Goal: Information Seeking & Learning: Learn about a topic

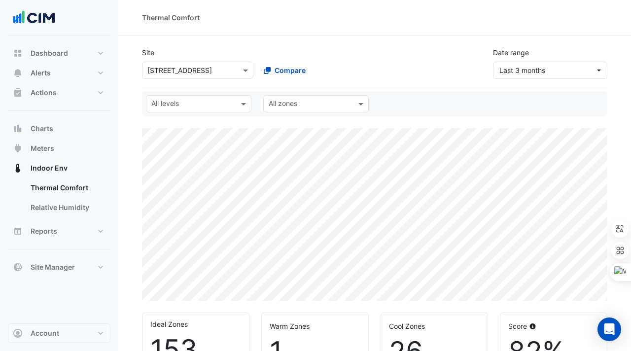
select select "***"
click at [187, 84] on div "Site Select a Site × [STREET_ADDRESS] Compare Date range Last 3 months" at bounding box center [374, 63] width 465 height 48
click at [187, 63] on div "Select a Site × [STREET_ADDRESS]" at bounding box center [197, 70] width 111 height 17
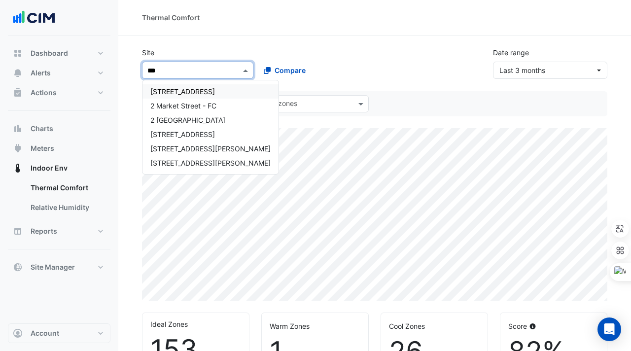
type input "****"
click at [185, 90] on span "[STREET_ADDRESS]" at bounding box center [182, 91] width 65 height 8
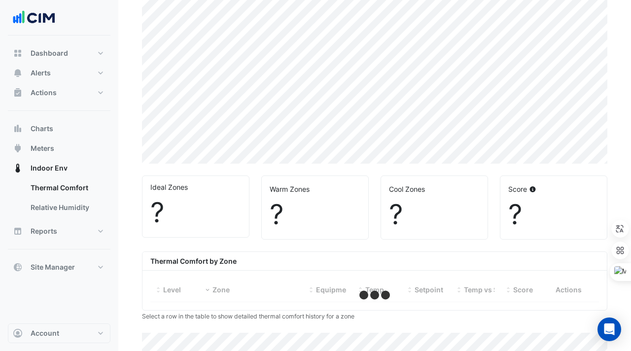
scroll to position [160, 0]
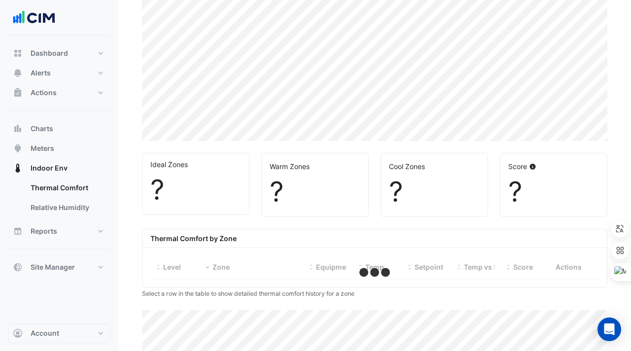
select select "***"
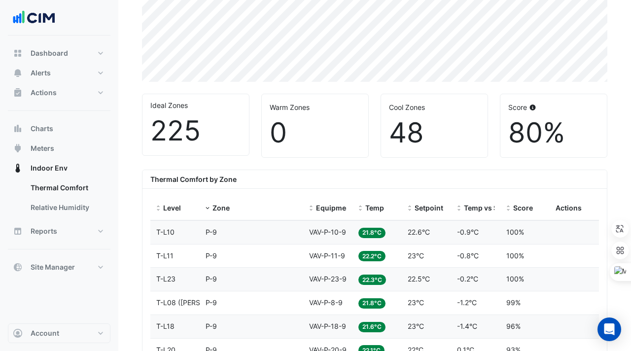
scroll to position [232, 0]
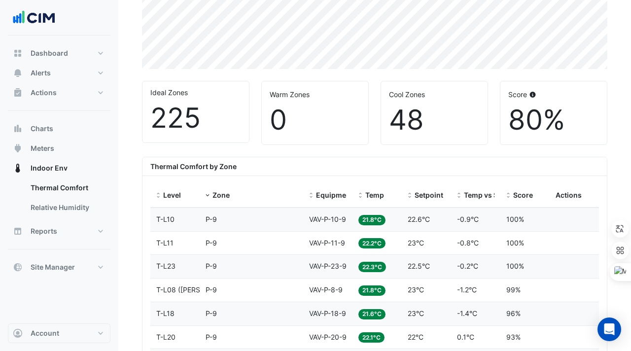
drag, startPoint x: 349, startPoint y: 186, endPoint x: 432, endPoint y: 186, distance: 83.3
click at [432, 186] on div "Level Zone Equipment Temp Setpoint Temp vs Setpoint Score Actions" at bounding box center [374, 196] width 448 height 24
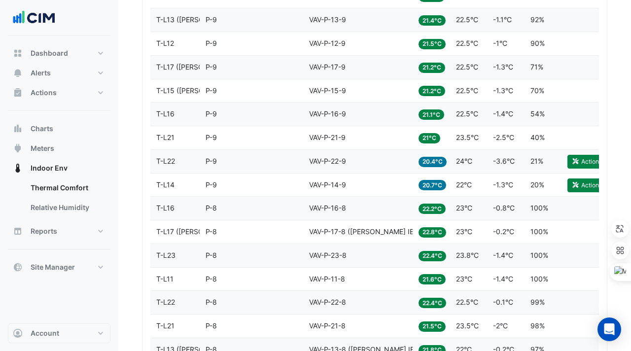
scroll to position [563, 0]
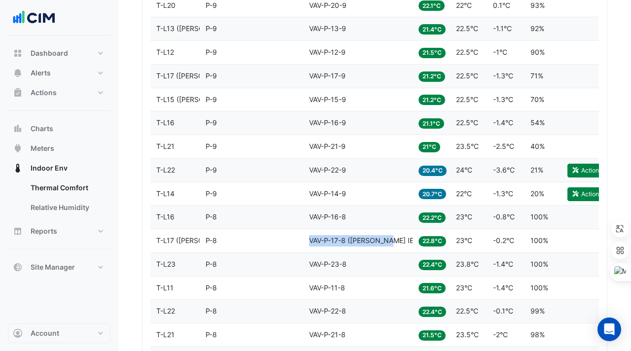
copy div "Equipment VAV-P-17-8 ([PERSON_NAME] IE)"
drag, startPoint x: 395, startPoint y: 237, endPoint x: 298, endPoint y: 237, distance: 96.6
click at [298, 237] on div "Level T-L17 ([PERSON_NAME] IE) Zone P-8 Equipment VAV-P-17-8 ([PERSON_NAME] IE)…" at bounding box center [374, 240] width 448 height 23
click at [390, 255] on datatable-body-cell "Equipment VAV-P-23-8" at bounding box center [357, 264] width 109 height 23
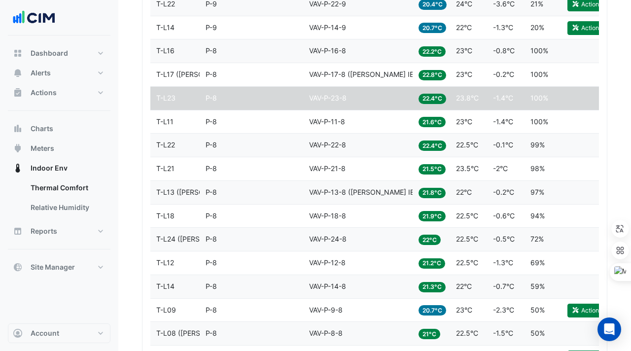
scroll to position [755, 0]
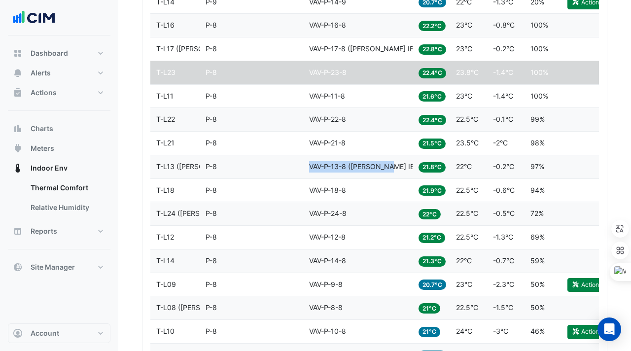
drag, startPoint x: 307, startPoint y: 164, endPoint x: 394, endPoint y: 167, distance: 86.3
click at [394, 167] on datatable-body-cell "Equipment VAV-P-13-8 ([PERSON_NAME] IE)" at bounding box center [357, 166] width 109 height 23
copy span "VAV-P-13-8 ([PERSON_NAME] IE)"
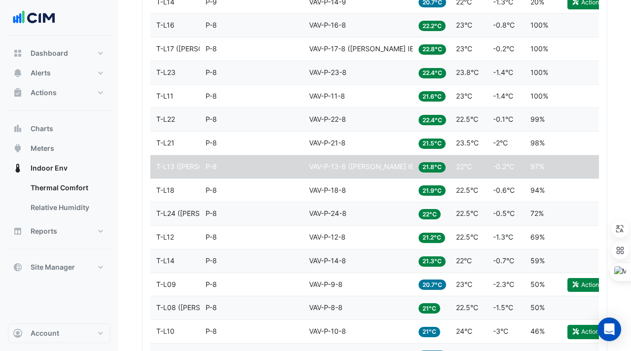
click at [297, 260] on datatable-body-cell "Zone P-8" at bounding box center [251, 260] width 103 height 23
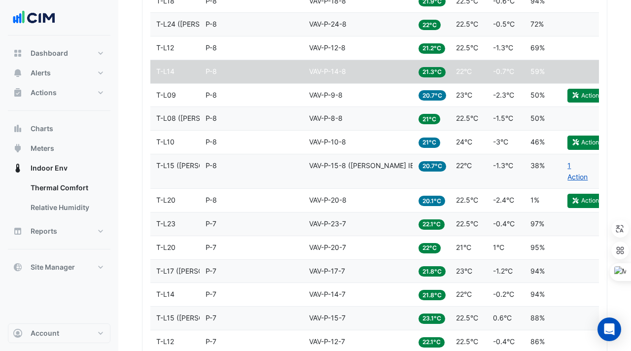
scroll to position [953, 0]
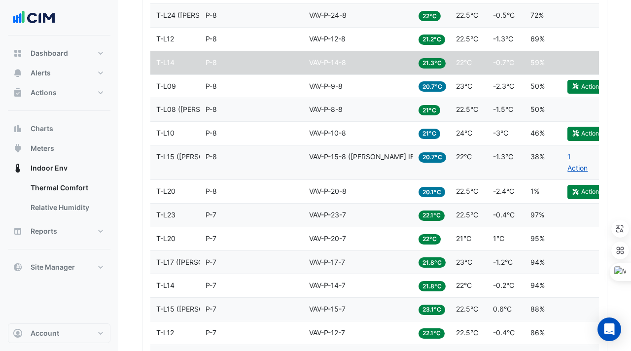
drag, startPoint x: 311, startPoint y: 156, endPoint x: 369, endPoint y: 157, distance: 57.7
click at [369, 157] on span "VAV-P-15-8 ([PERSON_NAME] IE)" at bounding box center [362, 156] width 107 height 8
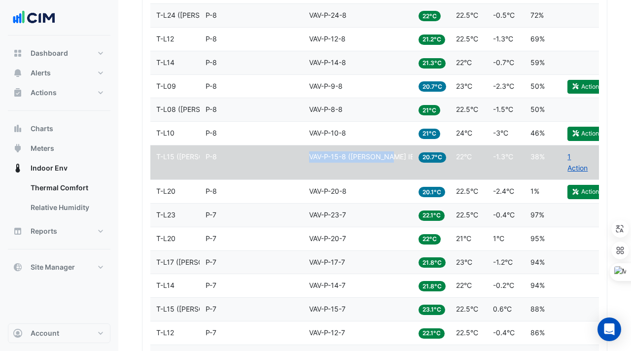
copy span "VAV-P-15-8 ([PERSON_NAME] IE)"
drag, startPoint x: 389, startPoint y: 155, endPoint x: 310, endPoint y: 155, distance: 79.3
click at [310, 154] on div "Equipment VAV-P-15-8 ([PERSON_NAME] IE)" at bounding box center [358, 156] width 98 height 11
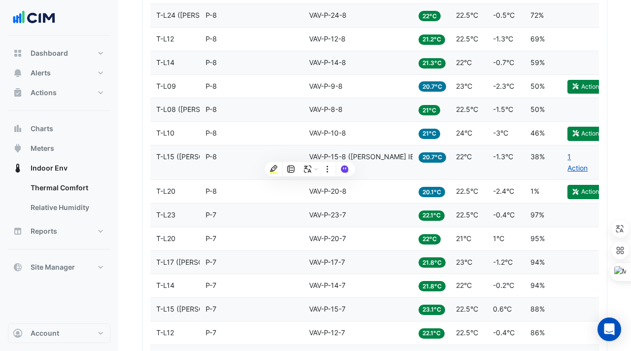
click at [273, 160] on div "Highlight" at bounding box center [273, 160] width 0 height 0
click at [321, 233] on div "Equipment VAV-P-20-7" at bounding box center [358, 238] width 98 height 11
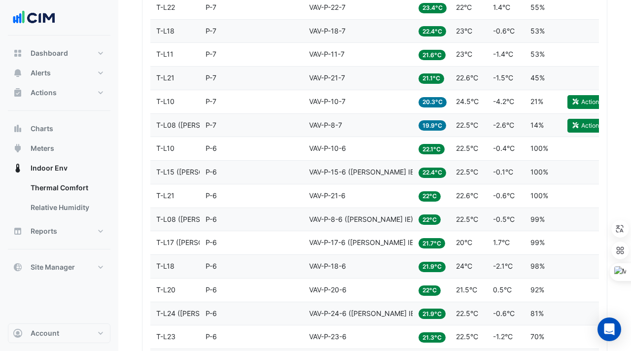
scroll to position [1375, 0]
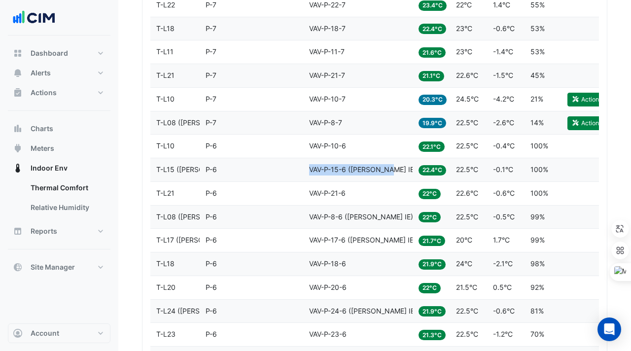
copy span "VAV-P-15-6 ([PERSON_NAME] IE)"
drag, startPoint x: 307, startPoint y: 167, endPoint x: 389, endPoint y: 174, distance: 82.6
click at [389, 174] on datatable-body-cell "Equipment VAV-P-15-6 ([PERSON_NAME] IE)" at bounding box center [357, 169] width 109 height 23
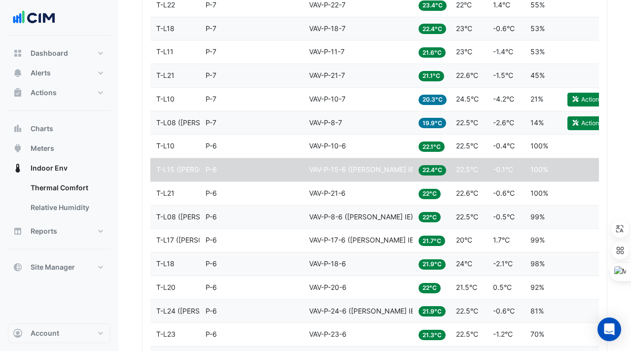
drag, startPoint x: 311, startPoint y: 216, endPoint x: 361, endPoint y: 218, distance: 49.8
click at [361, 219] on span "VAV-P-8-6 ([PERSON_NAME] IE)" at bounding box center [361, 216] width 104 height 8
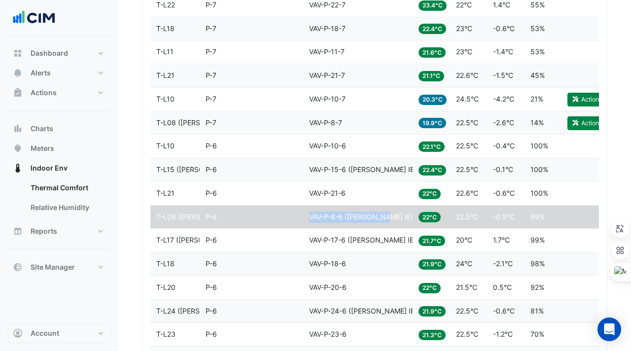
drag, startPoint x: 387, startPoint y: 215, endPoint x: 308, endPoint y: 215, distance: 79.3
click at [308, 215] on datatable-body-cell "Equipment VAV-P-8-6 ([PERSON_NAME] IE)" at bounding box center [357, 216] width 109 height 23
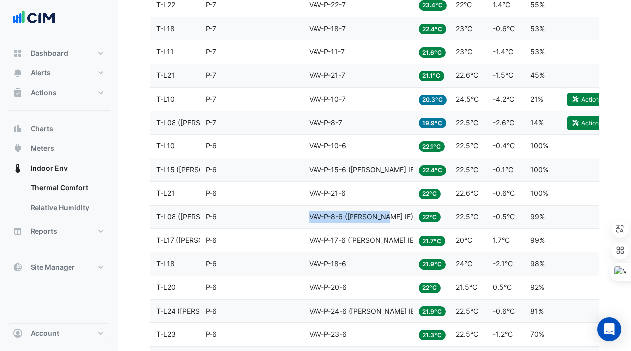
copy span "VAV-P-8-6 ([PERSON_NAME] IE)"
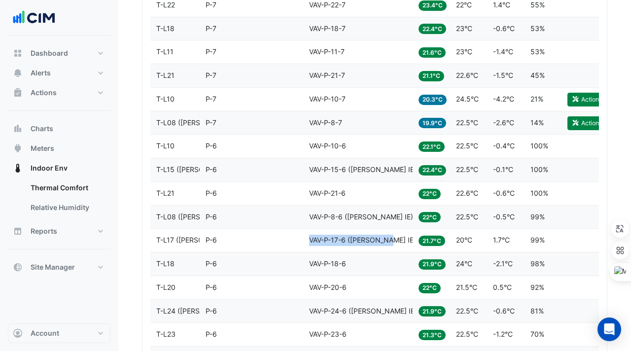
drag, startPoint x: 391, startPoint y: 239, endPoint x: 309, endPoint y: 239, distance: 82.3
click at [309, 239] on div "Equipment VAV-P-17-6 ([PERSON_NAME] IE)" at bounding box center [358, 240] width 98 height 11
copy span "VAV-P-17-6 ([PERSON_NAME] IE)"
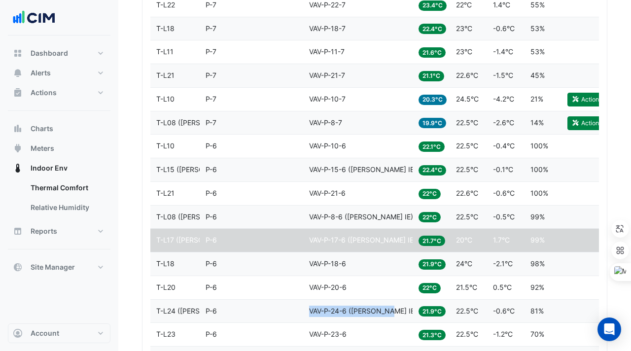
copy span "VAV-P-24-6 ([PERSON_NAME] IE)"
drag, startPoint x: 391, startPoint y: 311, endPoint x: 304, endPoint y: 310, distance: 87.2
click at [304, 310] on datatable-body-cell "Equipment VAV-P-24-6 ([PERSON_NAME] IE)" at bounding box center [357, 311] width 109 height 23
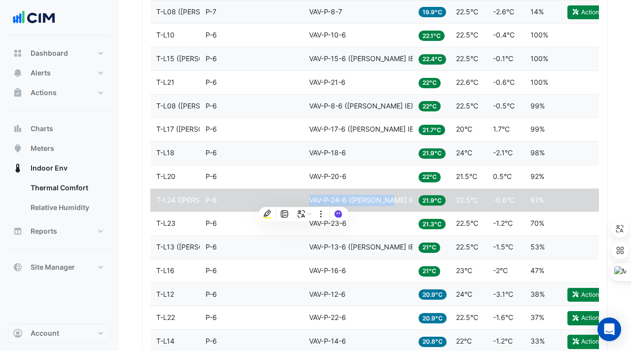
scroll to position [1486, 0]
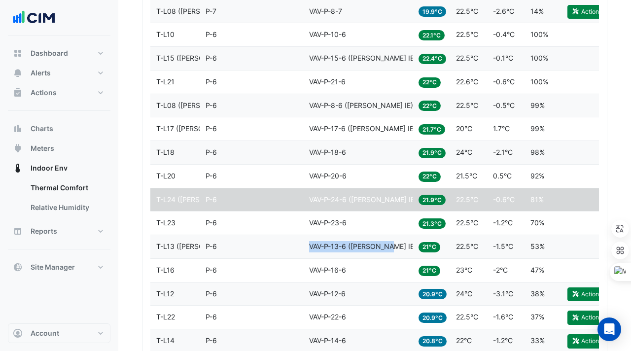
copy span "VAV-P-13-6 ([PERSON_NAME] IE)"
drag, startPoint x: 390, startPoint y: 244, endPoint x: 304, endPoint y: 244, distance: 86.2
click at [304, 244] on datatable-body-cell "Equipment VAV-P-13-6 ([PERSON_NAME] IE)" at bounding box center [357, 246] width 109 height 23
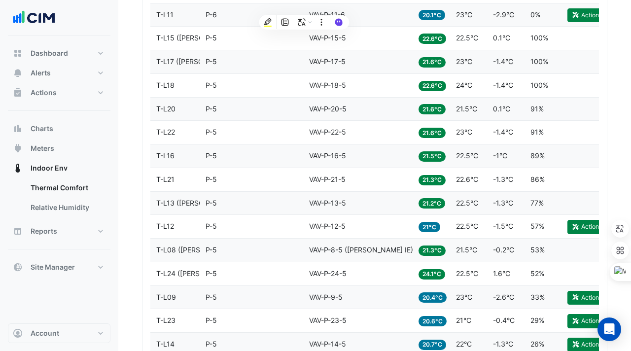
scroll to position [1880, 0]
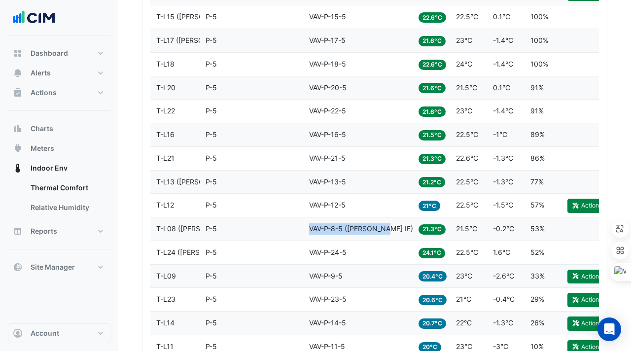
copy span "VAV-P-8-5 ([PERSON_NAME] IE)"
drag, startPoint x: 386, startPoint y: 226, endPoint x: 307, endPoint y: 223, distance: 79.4
click at [307, 223] on datatable-body-cell "Equipment VAV-P-8-5 ([PERSON_NAME] IE)" at bounding box center [357, 228] width 109 height 23
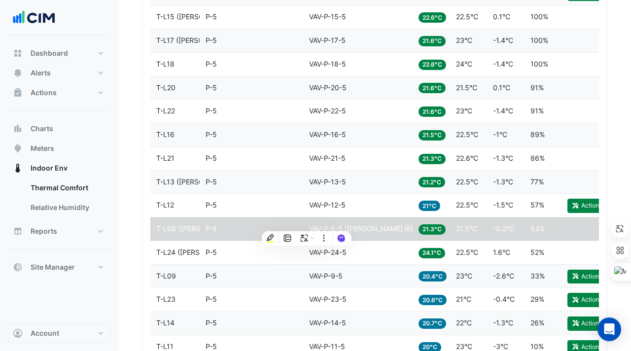
click at [246, 187] on datatable-body-cell "Zone P-5" at bounding box center [251, 181] width 103 height 23
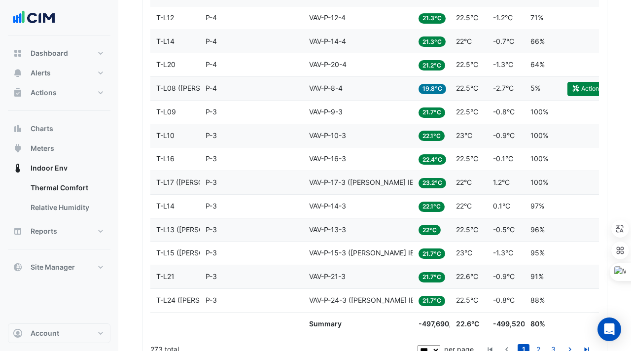
scroll to position [2515, 0]
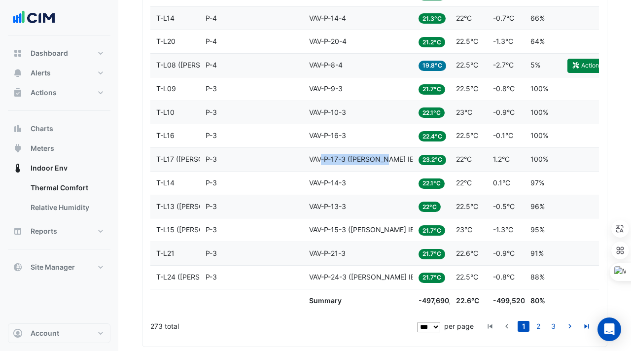
drag, startPoint x: 387, startPoint y: 159, endPoint x: 321, endPoint y: 158, distance: 66.5
click at [321, 158] on span "VAV-P-17-3 ([PERSON_NAME] IE)" at bounding box center [362, 159] width 107 height 8
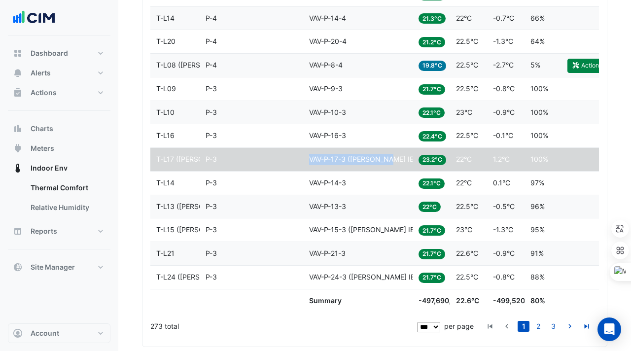
copy span "VAV-P-17-3 ([PERSON_NAME] IE)"
drag, startPoint x: 396, startPoint y: 159, endPoint x: 308, endPoint y: 156, distance: 87.3
click at [308, 156] on datatable-body-cell "Equipment VAV-P-17-3 ([PERSON_NAME] IE)" at bounding box center [357, 159] width 109 height 23
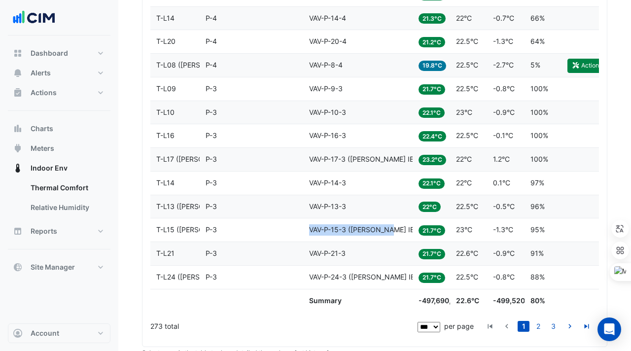
drag, startPoint x: 395, startPoint y: 232, endPoint x: 307, endPoint y: 232, distance: 87.2
click at [307, 232] on datatable-body-cell "Equipment VAV-P-15-3 ([PERSON_NAME] IE)" at bounding box center [357, 229] width 109 height 23
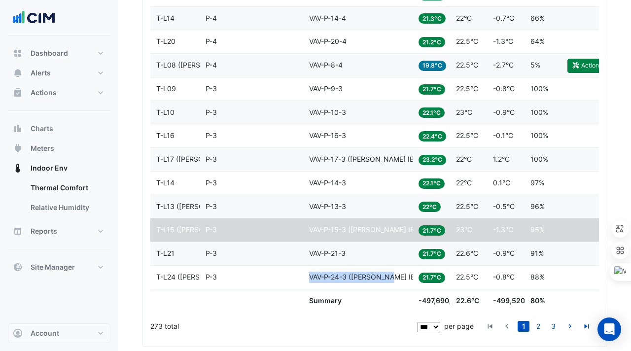
drag, startPoint x: 393, startPoint y: 278, endPoint x: 296, endPoint y: 277, distance: 97.1
click at [296, 277] on div "Level T-L24 ([PERSON_NAME] IE) Zone P-3 Equipment VAV-P-24-3 ([PERSON_NAME] IE)…" at bounding box center [374, 277] width 448 height 23
click at [377, 321] on div "273 total" at bounding box center [282, 326] width 265 height 25
click at [541, 325] on link "2" at bounding box center [538, 326] width 12 height 11
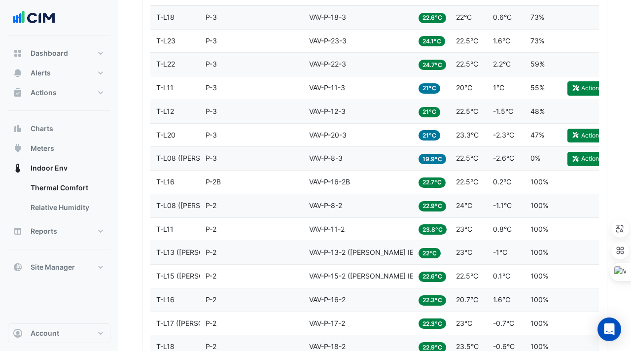
scroll to position [507, 0]
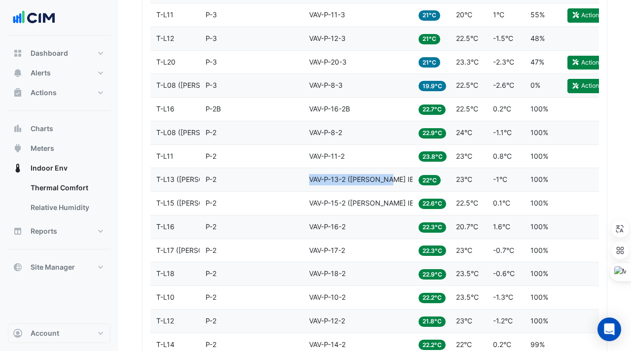
drag, startPoint x: 390, startPoint y: 182, endPoint x: 307, endPoint y: 180, distance: 83.3
click at [307, 179] on datatable-body-cell "Equipment VAV-P-13-2 ([PERSON_NAME] IE)" at bounding box center [357, 179] width 109 height 23
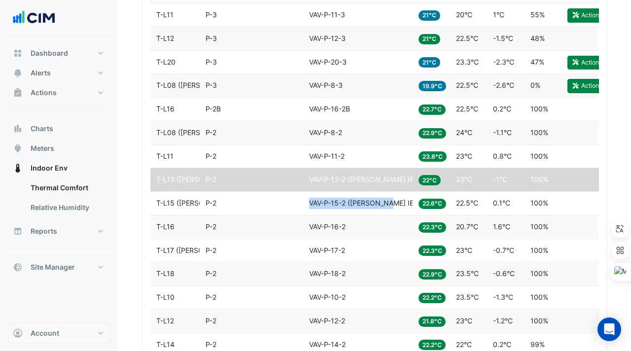
drag, startPoint x: 389, startPoint y: 207, endPoint x: 297, endPoint y: 204, distance: 91.7
click at [297, 204] on div "Level T-L15 ([PERSON_NAME] IE) Zone P-2 Equipment VAV-P-15-2 ([PERSON_NAME] IE)…" at bounding box center [374, 203] width 448 height 23
click at [341, 264] on datatable-body-cell "Equipment VAV-P-18-2" at bounding box center [357, 273] width 109 height 23
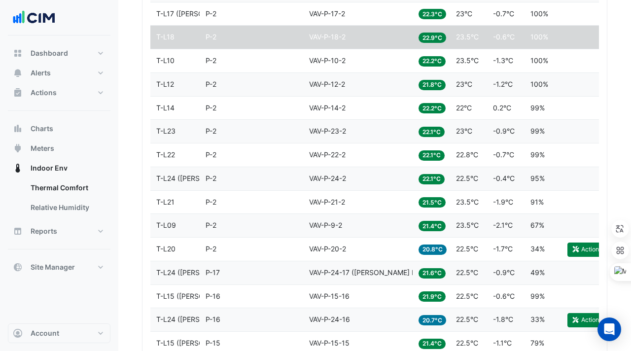
scroll to position [751, 0]
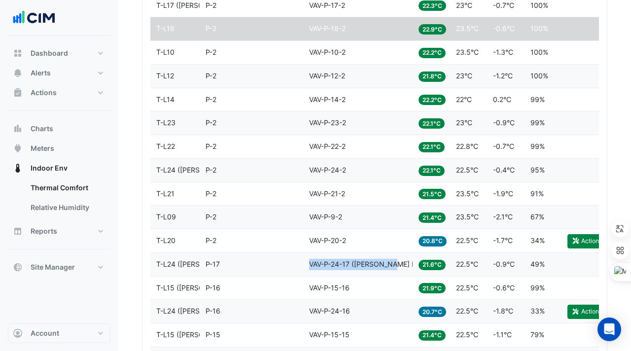
drag, startPoint x: 393, startPoint y: 262, endPoint x: 308, endPoint y: 262, distance: 85.3
click at [308, 262] on datatable-body-cell "Equipment VAV-P-24-17 ([PERSON_NAME] IE)" at bounding box center [357, 264] width 109 height 23
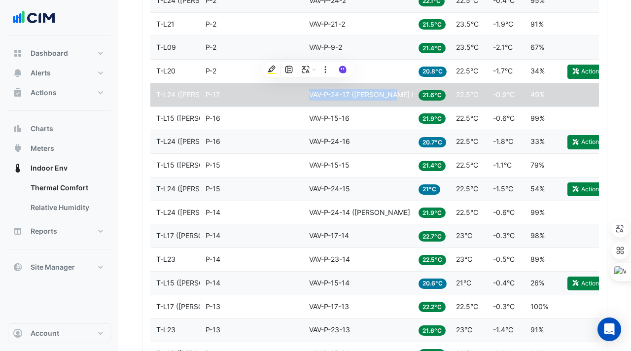
scroll to position [997, 0]
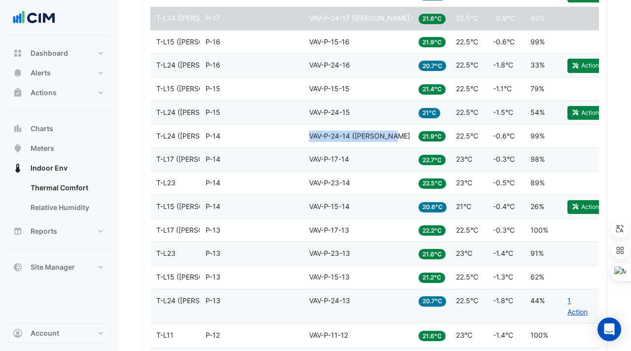
drag, startPoint x: 392, startPoint y: 135, endPoint x: 307, endPoint y: 134, distance: 85.3
click at [307, 134] on datatable-body-cell "Equipment VAV-P-24-14 ([PERSON_NAME] IE)" at bounding box center [357, 136] width 109 height 23
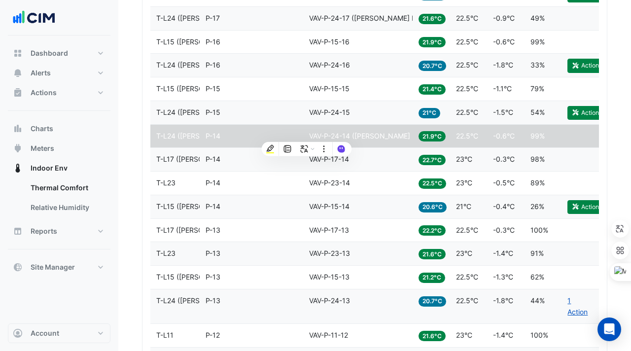
click at [278, 199] on datatable-body-cell "Zone P-14" at bounding box center [251, 206] width 103 height 23
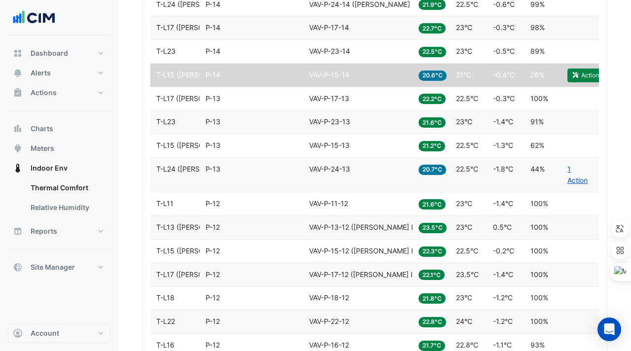
scroll to position [1146, 0]
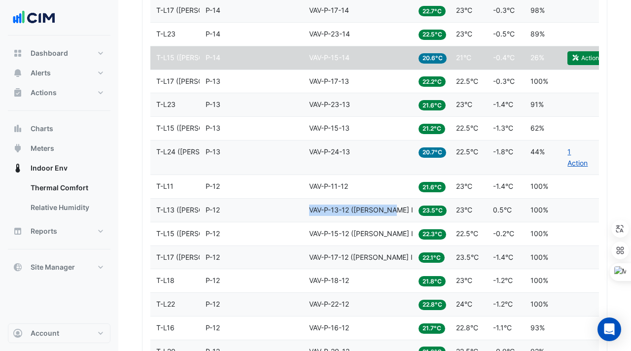
drag, startPoint x: 399, startPoint y: 212, endPoint x: 294, endPoint y: 212, distance: 104.5
click at [294, 212] on div "Level T-L13 ([PERSON_NAME] IE) Zone P-12 Equipment VAV-P-13-12 ([PERSON_NAME] I…" at bounding box center [374, 210] width 448 height 23
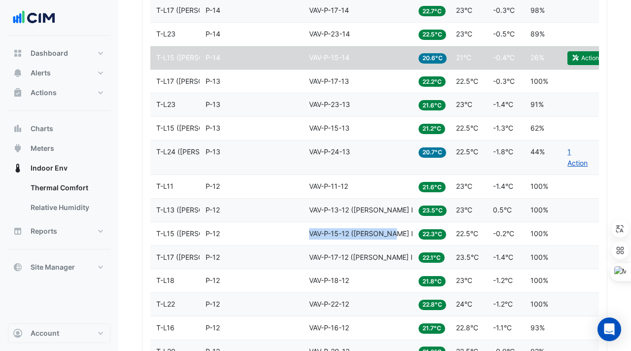
drag, startPoint x: 393, startPoint y: 234, endPoint x: 310, endPoint y: 234, distance: 82.8
click at [310, 234] on div "Equipment VAV-P-15-12 ([PERSON_NAME] IE)" at bounding box center [358, 233] width 98 height 11
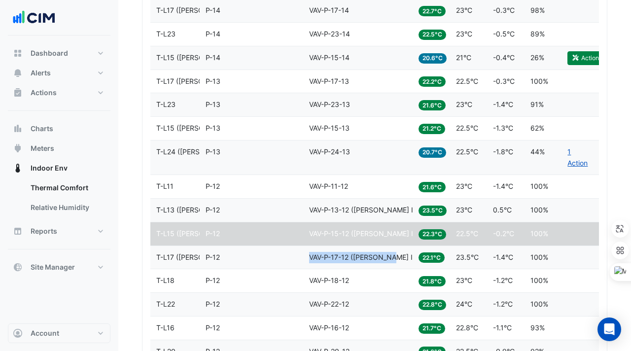
drag, startPoint x: 394, startPoint y: 255, endPoint x: 310, endPoint y: 253, distance: 84.3
click at [310, 253] on div "Equipment VAV-P-17-12 ([PERSON_NAME] IE)" at bounding box center [358, 257] width 98 height 11
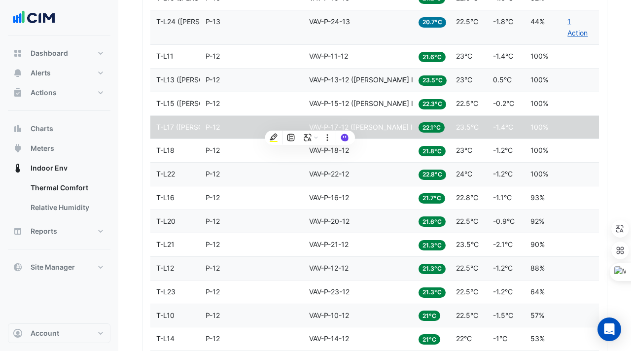
click at [272, 248] on div "Zone P-12" at bounding box center [251, 244] width 92 height 11
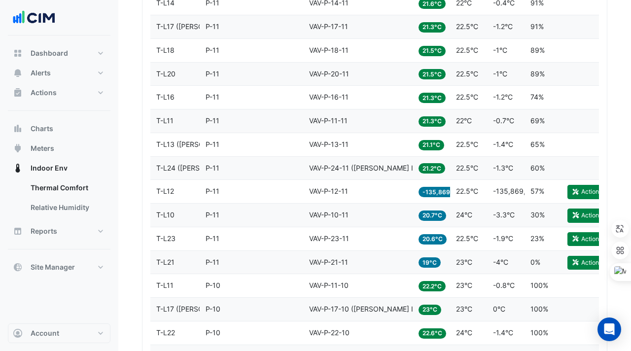
scroll to position [1743, 0]
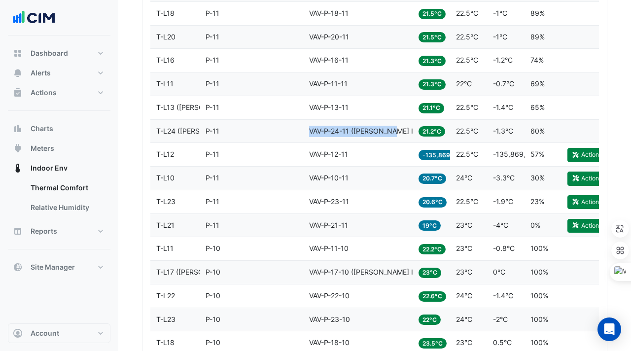
drag, startPoint x: 391, startPoint y: 131, endPoint x: 309, endPoint y: 132, distance: 82.3
click at [309, 132] on span "VAV-P-24-11 ([PERSON_NAME] IE)" at bounding box center [364, 131] width 110 height 8
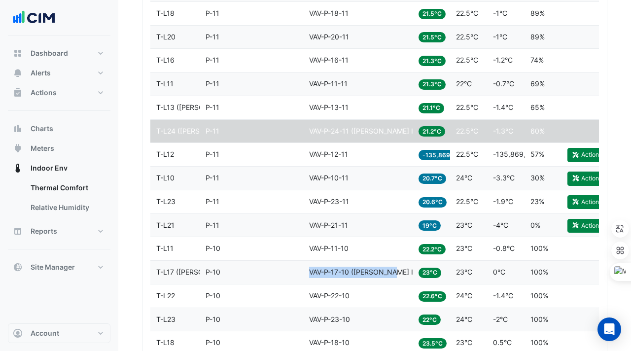
drag, startPoint x: 395, startPoint y: 271, endPoint x: 310, endPoint y: 270, distance: 84.8
click at [310, 270] on div "Equipment VAV-P-17-10 ([PERSON_NAME] IE)" at bounding box center [358, 272] width 98 height 11
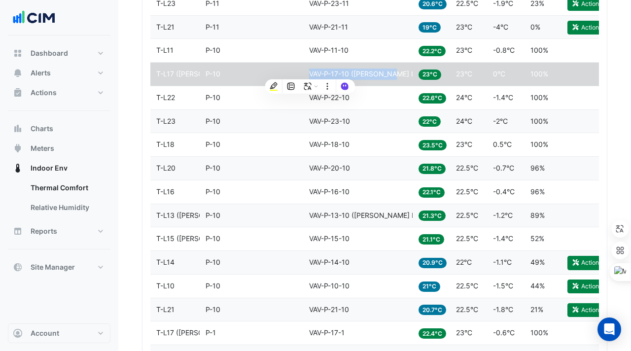
scroll to position [1953, 0]
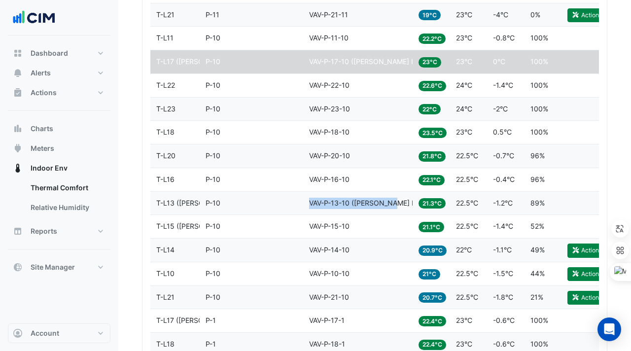
drag, startPoint x: 394, startPoint y: 202, endPoint x: 310, endPoint y: 201, distance: 83.3
click at [310, 201] on div "Equipment VAV-P-13-10 ([PERSON_NAME] IE)" at bounding box center [358, 203] width 98 height 11
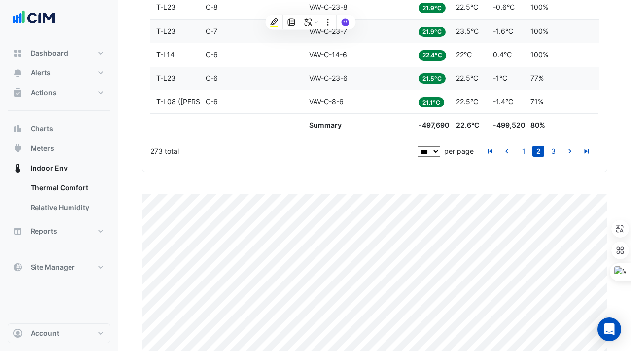
scroll to position [2713, 0]
click at [551, 149] on link "3" at bounding box center [553, 150] width 12 height 11
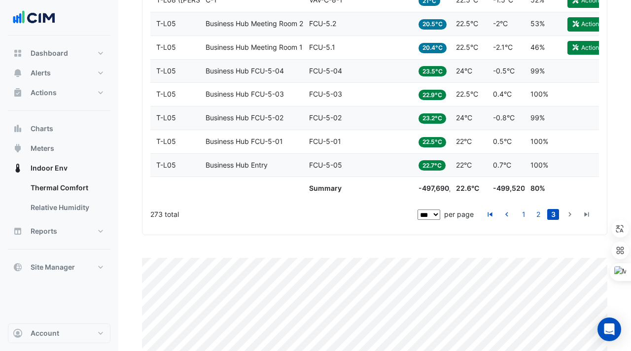
scroll to position [2000, 0]
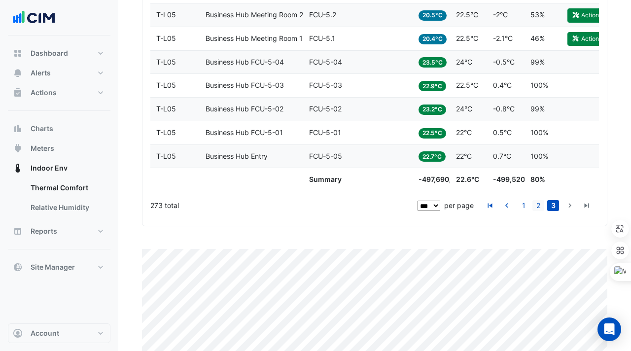
click at [538, 205] on link "2" at bounding box center [538, 205] width 12 height 11
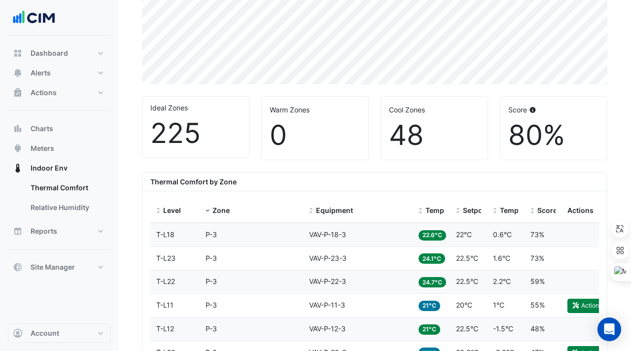
scroll to position [0, 0]
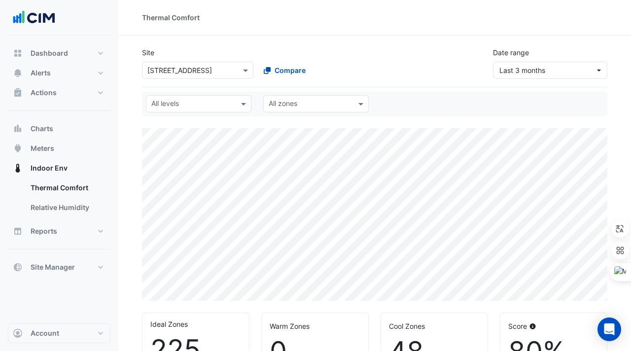
click at [180, 69] on input "text" at bounding box center [187, 71] width 81 height 10
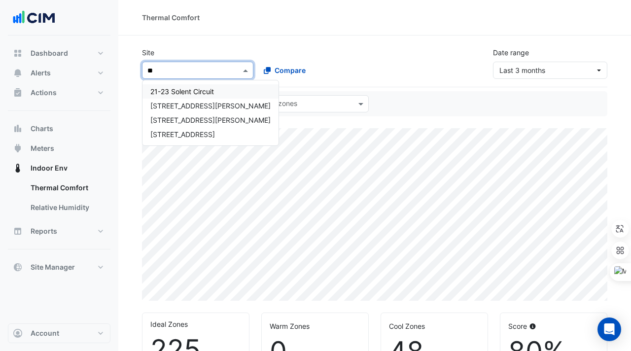
type input "***"
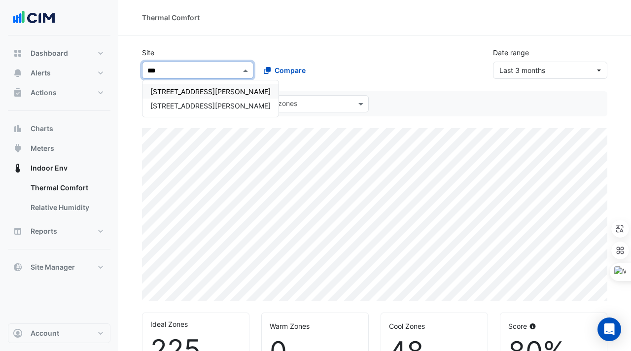
click at [179, 92] on span "[STREET_ADDRESS][PERSON_NAME]" at bounding box center [210, 91] width 120 height 8
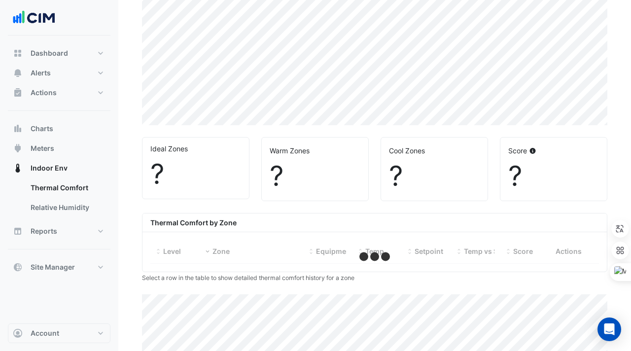
select select "***"
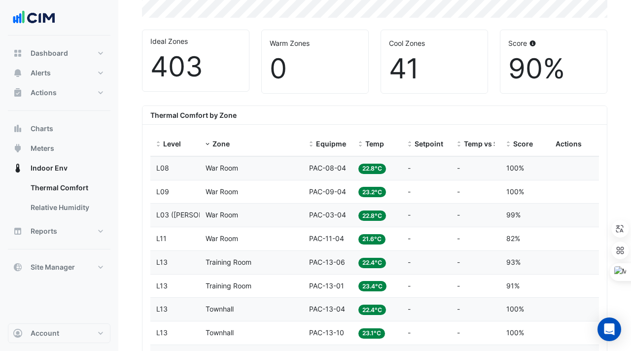
scroll to position [284, 0]
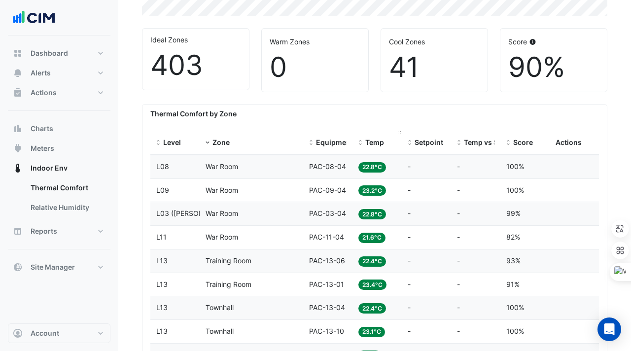
click at [357, 141] on datatable-header-cell "Temp" at bounding box center [376, 143] width 49 height 24
drag, startPoint x: 352, startPoint y: 132, endPoint x: 446, endPoint y: 135, distance: 94.2
click at [446, 135] on div "Level Zone Equipment Temp Setpoint Temp vs Setpoint Score Actions" at bounding box center [374, 143] width 448 height 24
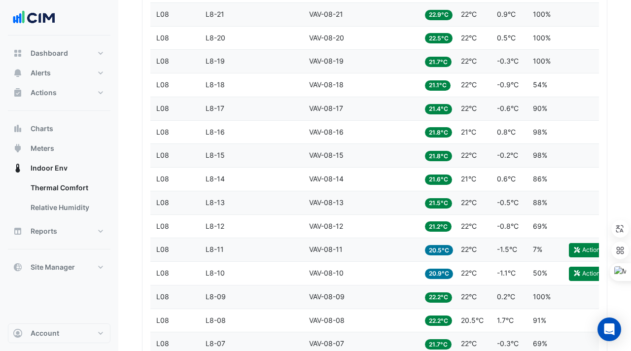
scroll to position [2706, 0]
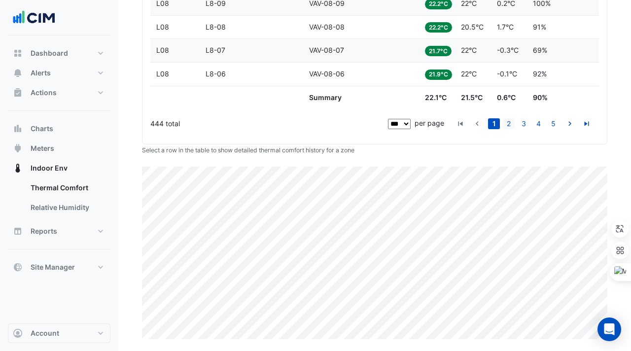
click at [506, 121] on link "2" at bounding box center [509, 123] width 12 height 11
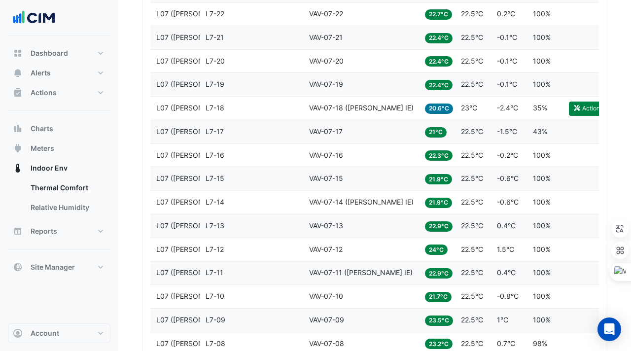
scroll to position [695, 0]
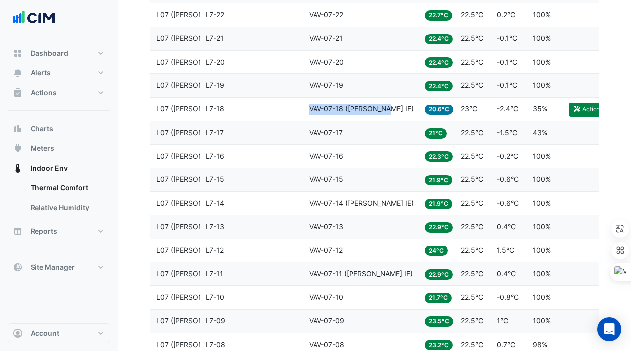
drag, startPoint x: 307, startPoint y: 112, endPoint x: 383, endPoint y: 115, distance: 75.5
click at [383, 115] on datatable-body-cell "Equipment VAV-07-18 ([PERSON_NAME] IE)" at bounding box center [361, 109] width 116 height 23
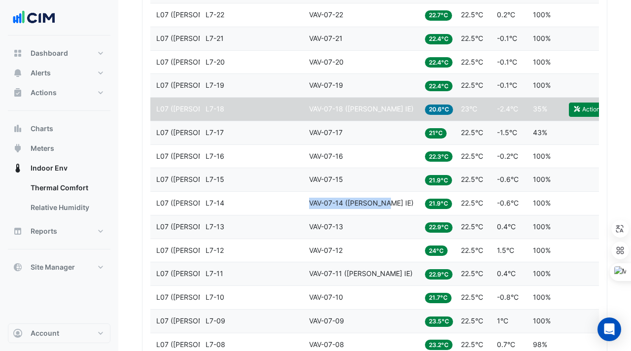
drag, startPoint x: 309, startPoint y: 203, endPoint x: 391, endPoint y: 206, distance: 81.9
click at [391, 206] on div "Equipment VAV-07-14 ([PERSON_NAME] IE)" at bounding box center [361, 203] width 104 height 11
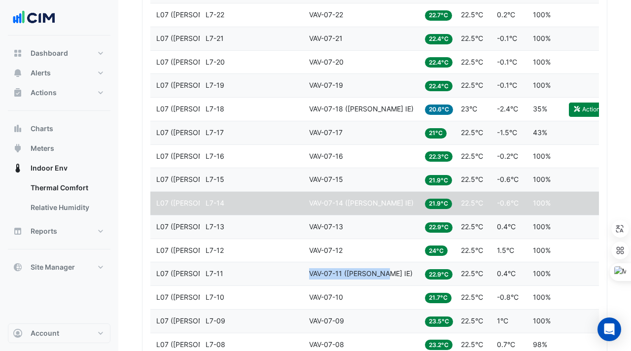
drag, startPoint x: 308, startPoint y: 275, endPoint x: 388, endPoint y: 275, distance: 79.8
click at [388, 275] on datatable-body-cell "Equipment VAV-07-11 ([PERSON_NAME] IE)" at bounding box center [361, 273] width 116 height 23
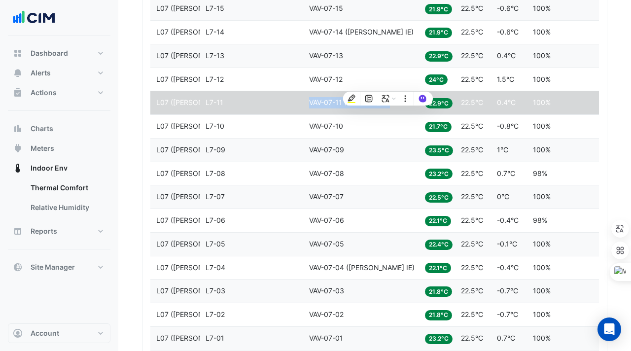
scroll to position [926, 0]
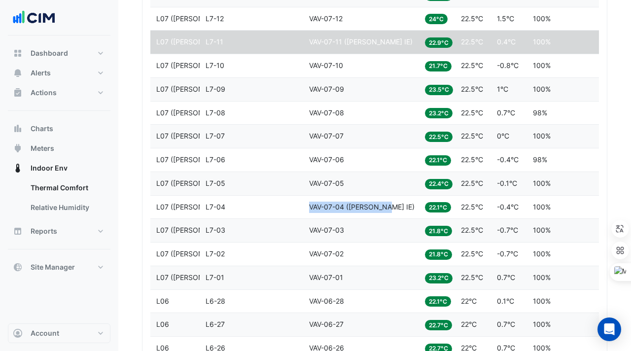
drag, startPoint x: 309, startPoint y: 208, endPoint x: 384, endPoint y: 214, distance: 74.6
click at [384, 214] on datatable-body-cell "Equipment VAV-07-04 ([PERSON_NAME] IE)" at bounding box center [361, 207] width 116 height 23
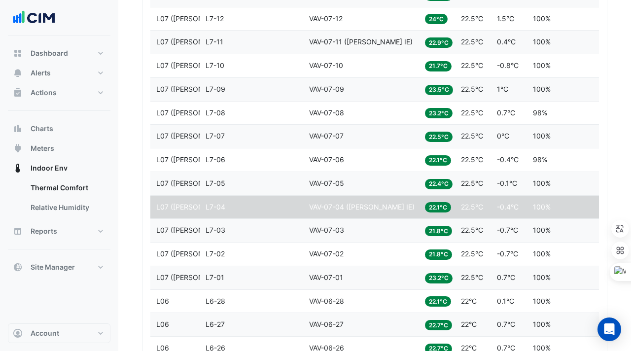
click at [290, 258] on div "Zone L7-02" at bounding box center [251, 253] width 92 height 11
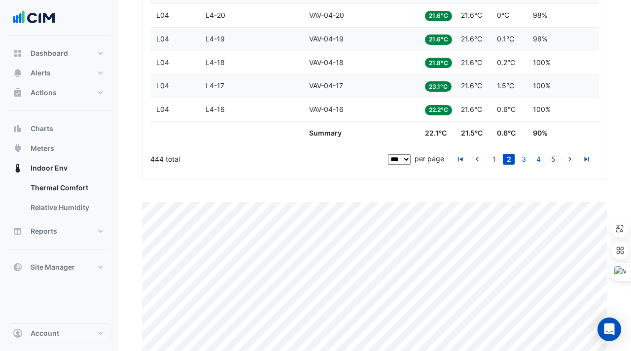
scroll to position [2677, 0]
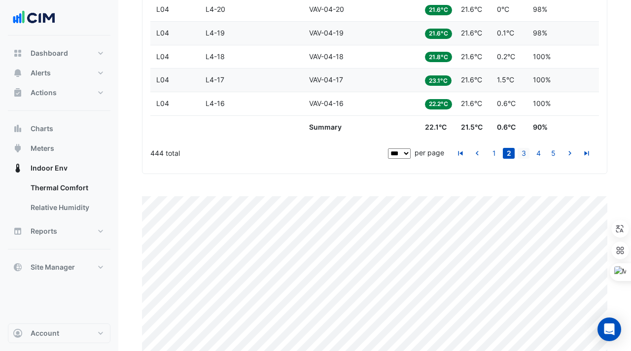
click at [523, 155] on link "3" at bounding box center [523, 153] width 12 height 11
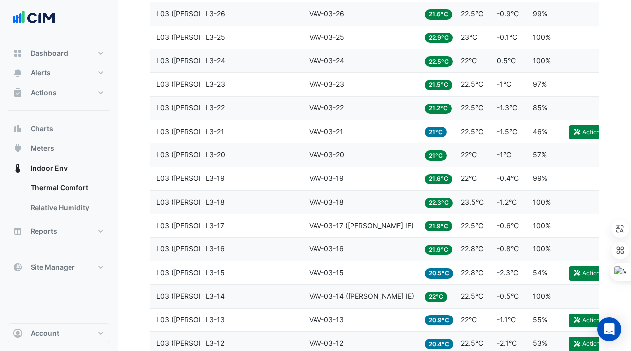
scroll to position [847, 0]
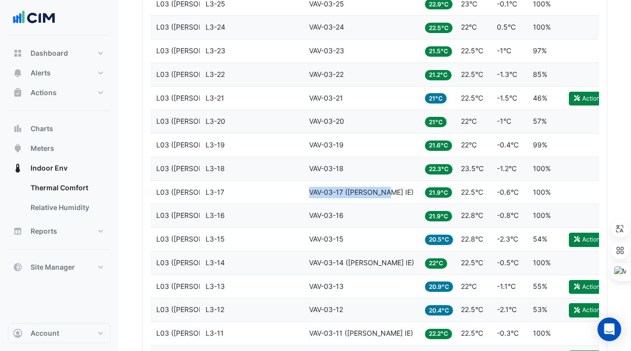
drag, startPoint x: 310, startPoint y: 190, endPoint x: 385, endPoint y: 192, distance: 75.4
click at [385, 192] on span "VAV-03-17 ([PERSON_NAME] IE)" at bounding box center [361, 192] width 104 height 8
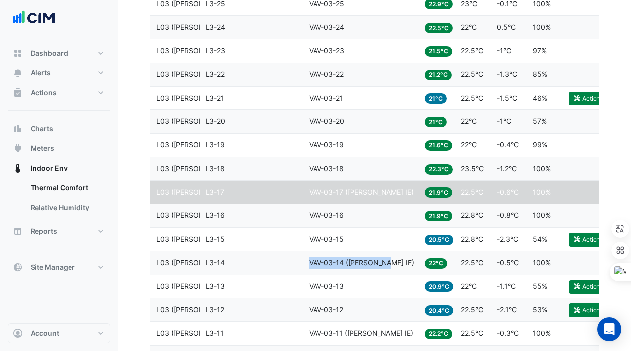
drag, startPoint x: 308, startPoint y: 259, endPoint x: 386, endPoint y: 260, distance: 78.4
click at [386, 260] on datatable-body-cell "Equipment VAV-03-14 ([PERSON_NAME] IE)" at bounding box center [361, 262] width 116 height 23
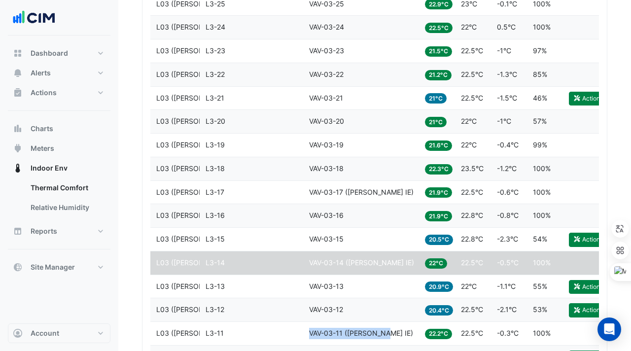
drag, startPoint x: 308, startPoint y: 332, endPoint x: 386, endPoint y: 338, distance: 78.0
click at [386, 338] on datatable-body-cell "Equipment VAV-03-11 ([PERSON_NAME] IE)" at bounding box center [361, 333] width 116 height 23
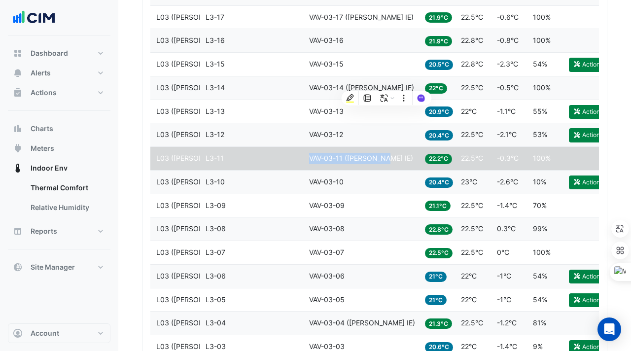
scroll to position [1131, 0]
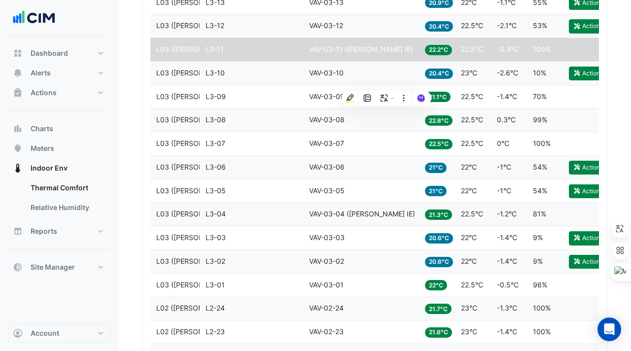
click at [314, 258] on span "VAV-03-02" at bounding box center [326, 261] width 35 height 8
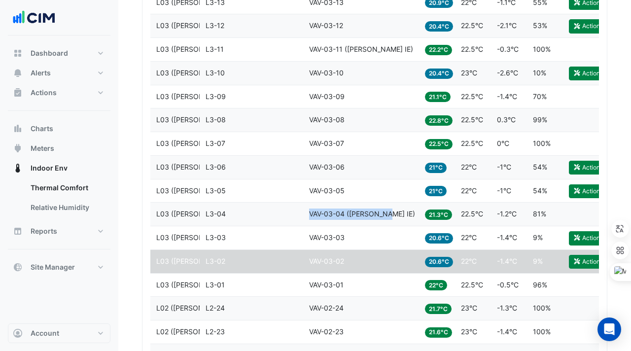
drag, startPoint x: 307, startPoint y: 212, endPoint x: 387, endPoint y: 213, distance: 79.8
click at [387, 213] on datatable-body-cell "Equipment VAV-03-04 ([PERSON_NAME] IE)" at bounding box center [361, 214] width 116 height 23
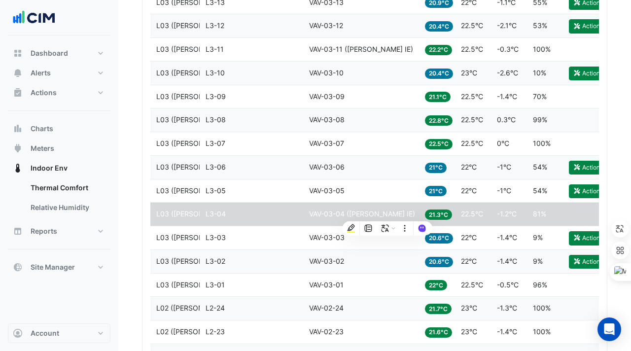
click at [276, 237] on div "Zone L3-03" at bounding box center [251, 237] width 92 height 11
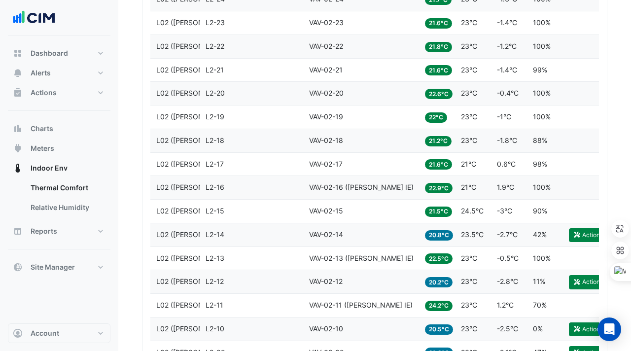
scroll to position [1439, 0]
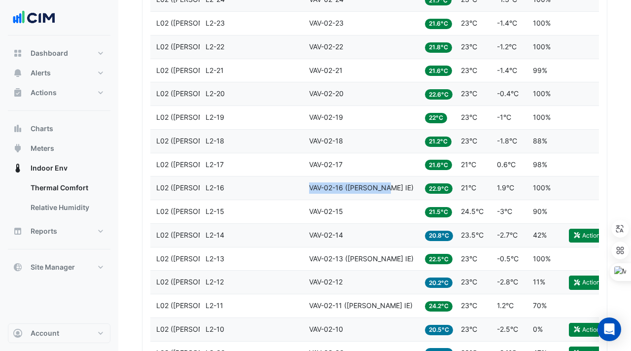
drag, startPoint x: 310, startPoint y: 190, endPoint x: 389, endPoint y: 191, distance: 78.9
click at [389, 191] on div "Equipment VAV-02-16 ([PERSON_NAME] IE)" at bounding box center [361, 187] width 104 height 11
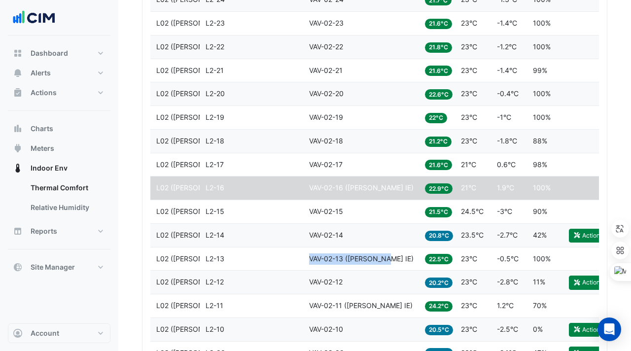
drag, startPoint x: 310, startPoint y: 259, endPoint x: 392, endPoint y: 259, distance: 81.8
click at [392, 259] on div "Equipment VAV-02-13 ([PERSON_NAME] IE)" at bounding box center [361, 258] width 104 height 11
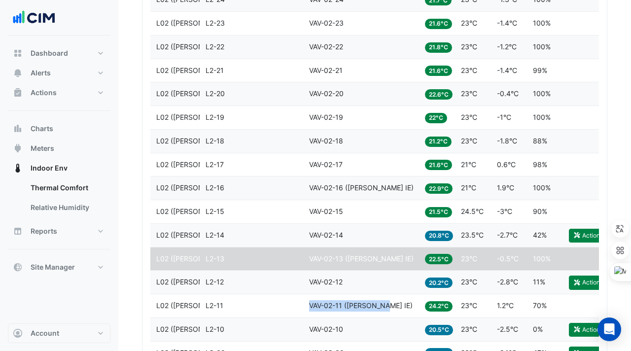
drag, startPoint x: 309, startPoint y: 306, endPoint x: 383, endPoint y: 311, distance: 74.6
click at [383, 311] on datatable-body-cell "Equipment VAV-02-11 ([PERSON_NAME] IE)" at bounding box center [361, 305] width 116 height 23
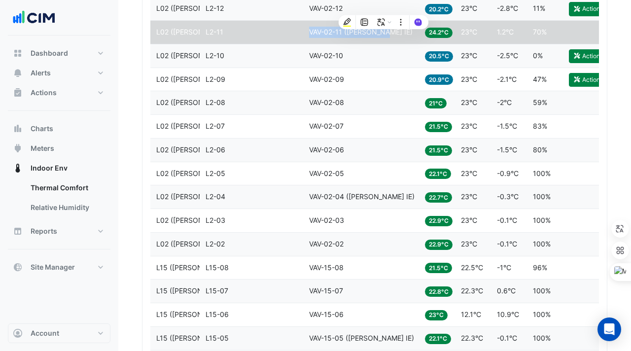
scroll to position [1758, 0]
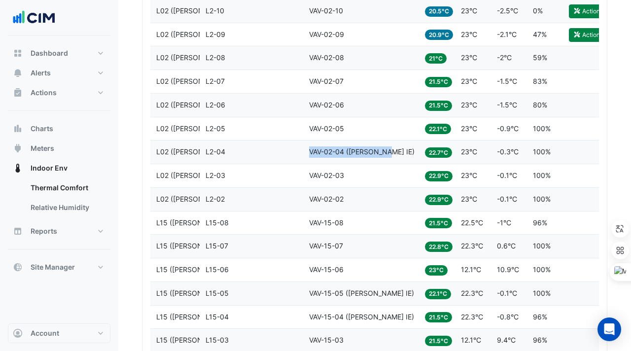
drag, startPoint x: 306, startPoint y: 151, endPoint x: 390, endPoint y: 155, distance: 84.4
click at [390, 155] on datatable-body-cell "Equipment VAV-02-04 ([PERSON_NAME] IE)" at bounding box center [361, 151] width 116 height 23
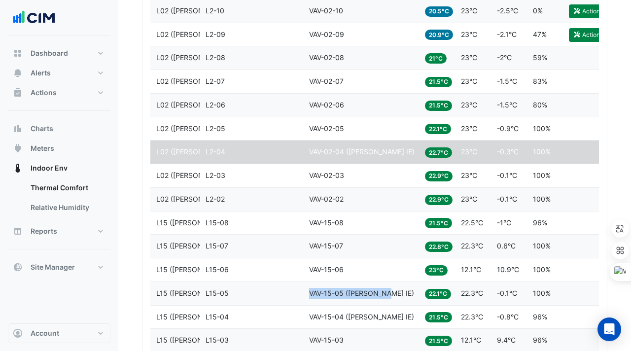
drag, startPoint x: 308, startPoint y: 293, endPoint x: 387, endPoint y: 296, distance: 78.4
click at [387, 296] on div "Equipment VAV-15-05 ([PERSON_NAME] IE)" at bounding box center [361, 293] width 104 height 11
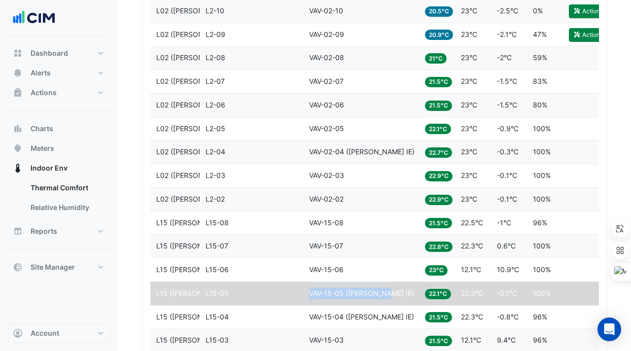
click at [255, 12] on div "Zone L2-10" at bounding box center [251, 10] width 92 height 11
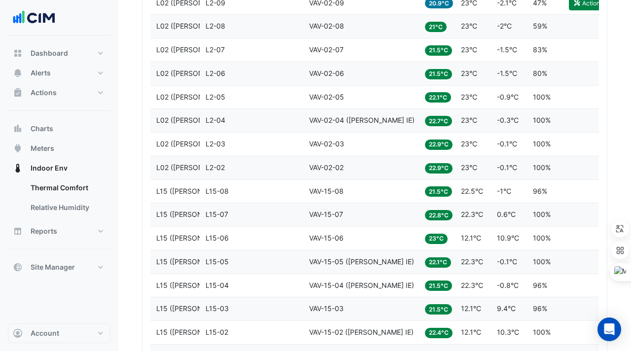
scroll to position [1798, 0]
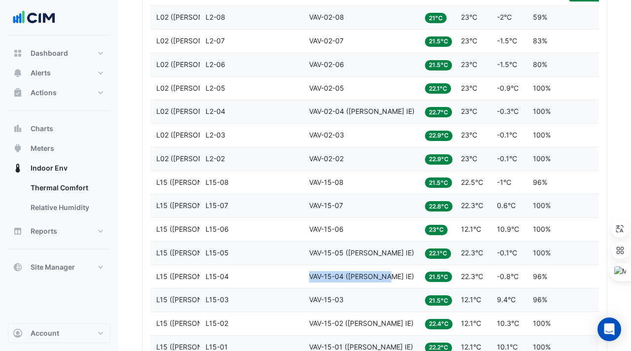
drag, startPoint x: 304, startPoint y: 272, endPoint x: 388, endPoint y: 274, distance: 83.8
click at [388, 274] on datatable-body-cell "Equipment VAV-15-04 ([PERSON_NAME] IE)" at bounding box center [361, 276] width 116 height 23
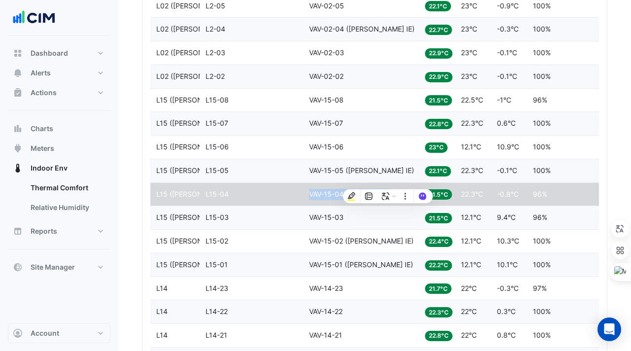
scroll to position [1892, 0]
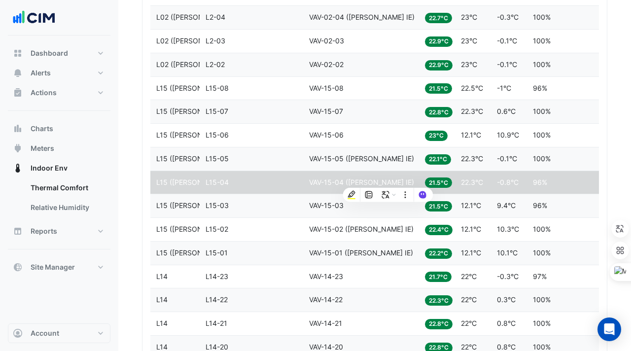
click at [310, 227] on span "VAV-15-02 ([PERSON_NAME] IE)" at bounding box center [361, 229] width 104 height 8
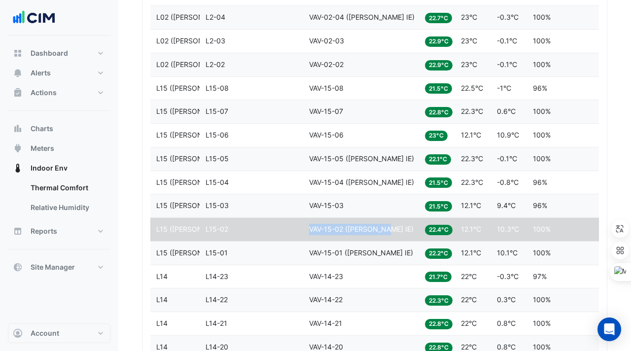
drag, startPoint x: 310, startPoint y: 227, endPoint x: 384, endPoint y: 231, distance: 73.5
click at [384, 231] on span "VAV-15-02 ([PERSON_NAME] IE)" at bounding box center [361, 229] width 104 height 8
drag, startPoint x: 309, startPoint y: 253, endPoint x: 384, endPoint y: 254, distance: 74.9
click at [384, 254] on span "VAV-15-01 ([PERSON_NAME] IE)" at bounding box center [361, 252] width 104 height 8
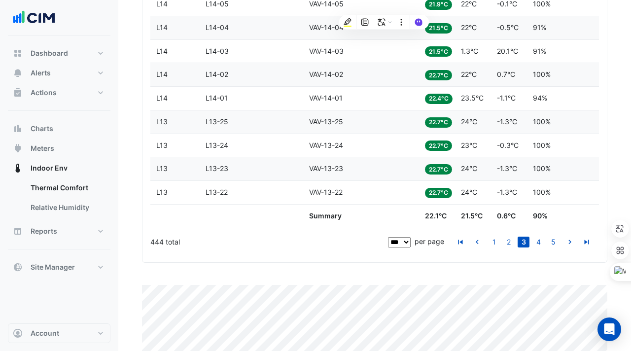
scroll to position [2638, 0]
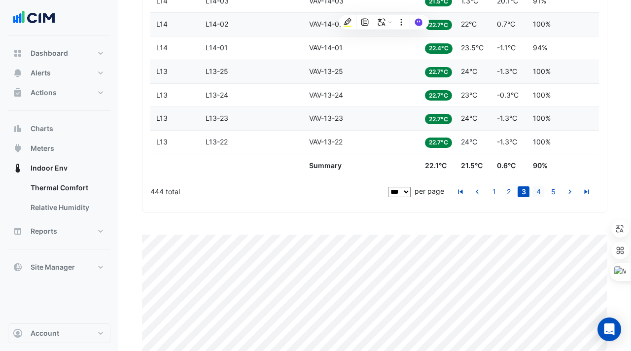
click at [535, 191] on link "4" at bounding box center [538, 191] width 12 height 11
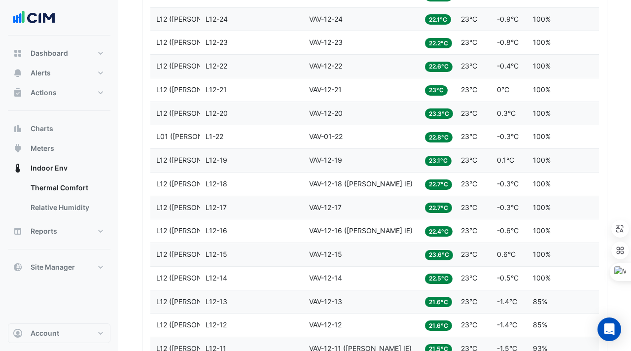
scroll to position [1132, 0]
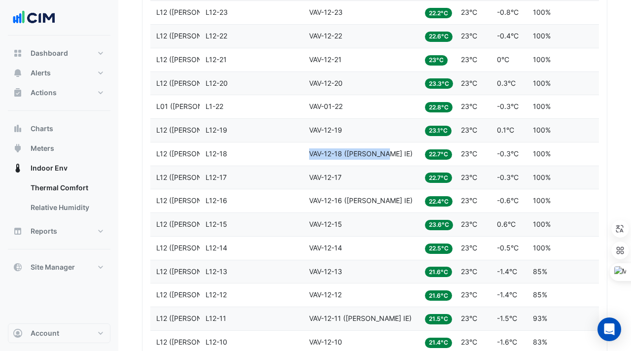
drag, startPoint x: 307, startPoint y: 164, endPoint x: 390, endPoint y: 166, distance: 83.3
click at [390, 166] on datatable-body-cell "Equipment VAV-12-18 ([PERSON_NAME] IE)" at bounding box center [361, 153] width 116 height 23
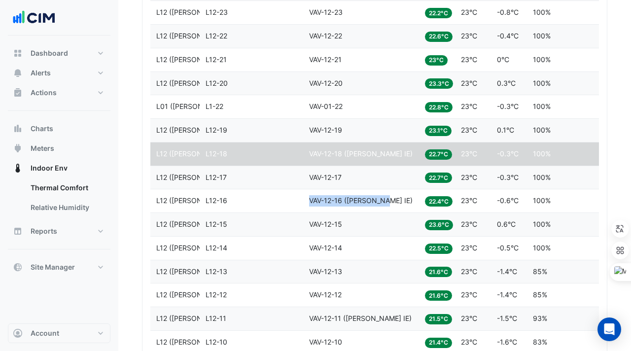
drag, startPoint x: 309, startPoint y: 210, endPoint x: 390, endPoint y: 212, distance: 80.3
click at [390, 206] on div "Equipment VAV-12-16 ([PERSON_NAME] IE)" at bounding box center [361, 200] width 104 height 11
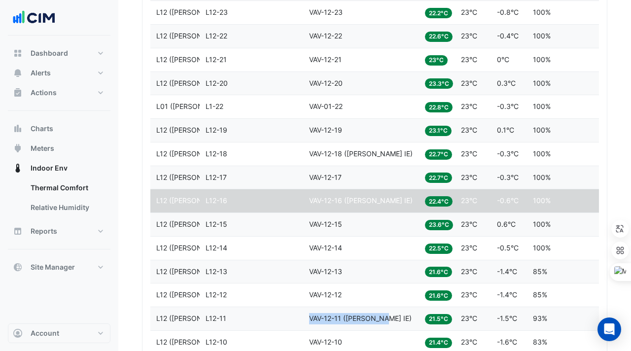
drag, startPoint x: 309, startPoint y: 328, endPoint x: 388, endPoint y: 332, distance: 78.9
click at [388, 324] on div "Equipment VAV-12-11 ([PERSON_NAME] IE)" at bounding box center [361, 318] width 104 height 11
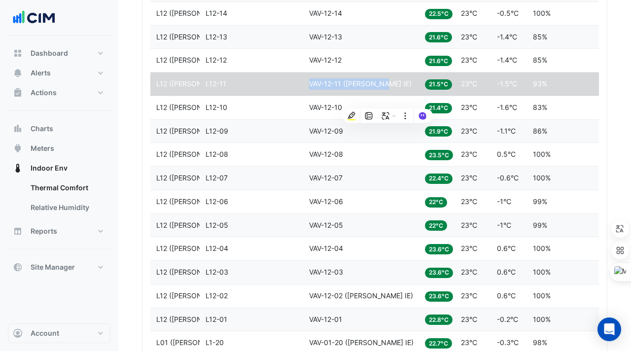
scroll to position [1375, 0]
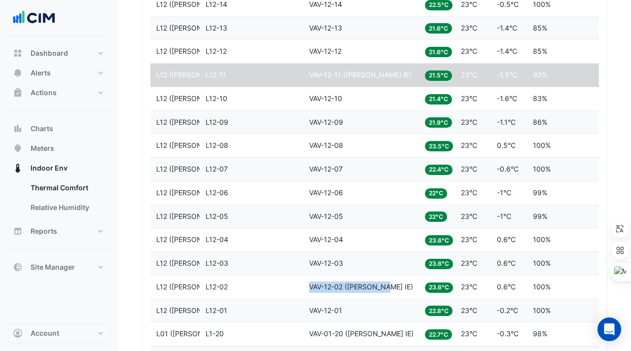
drag, startPoint x: 309, startPoint y: 297, endPoint x: 390, endPoint y: 298, distance: 80.3
click at [390, 293] on div "Equipment VAV-12-02 ([PERSON_NAME] IE)" at bounding box center [361, 286] width 104 height 11
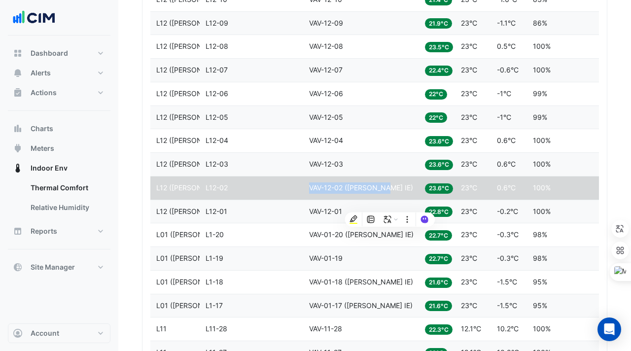
scroll to position [1489, 0]
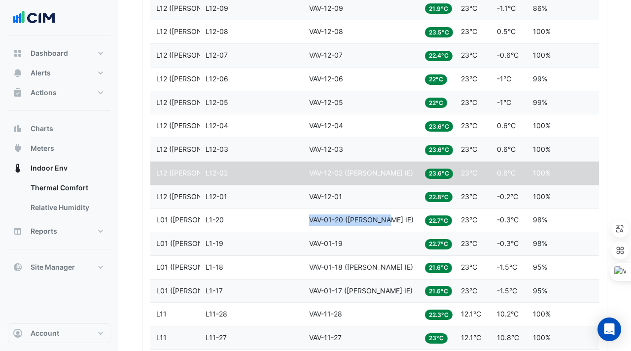
drag, startPoint x: 309, startPoint y: 229, endPoint x: 396, endPoint y: 229, distance: 86.7
click at [396, 226] on div "Equipment VAV-01-20 ([PERSON_NAME] IE)" at bounding box center [361, 219] width 104 height 11
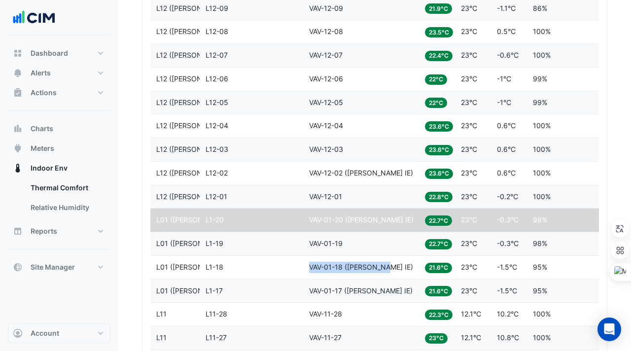
drag, startPoint x: 309, startPoint y: 275, endPoint x: 386, endPoint y: 281, distance: 77.6
click at [386, 273] on div "Equipment VAV-01-18 ([PERSON_NAME] IE)" at bounding box center [361, 267] width 104 height 11
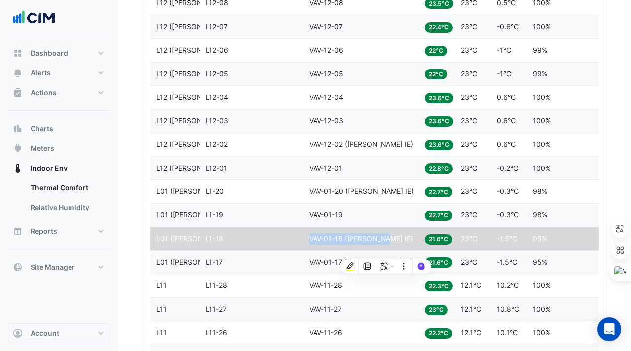
scroll to position [1523, 0]
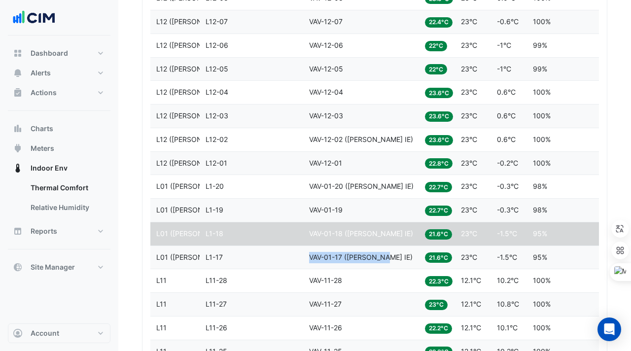
drag, startPoint x: 308, startPoint y: 268, endPoint x: 388, endPoint y: 272, distance: 79.9
click at [388, 269] on datatable-body-cell "Equipment VAV-01-17 ([PERSON_NAME] IE)" at bounding box center [361, 257] width 116 height 23
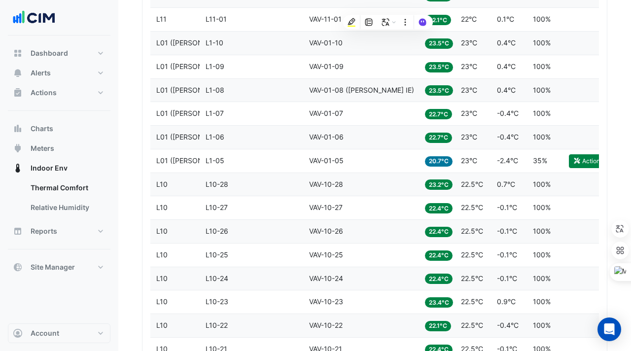
scroll to position [2439, 0]
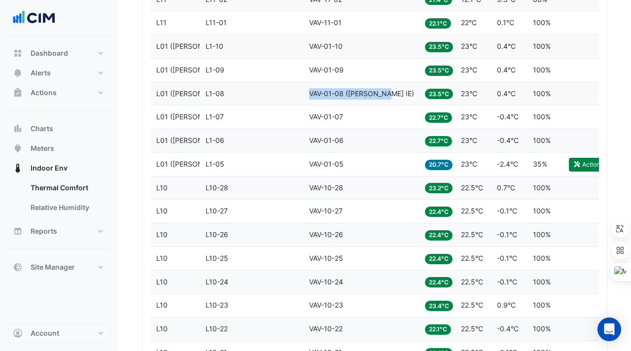
drag, startPoint x: 309, startPoint y: 107, endPoint x: 387, endPoint y: 113, distance: 78.1
click at [387, 105] on datatable-body-cell "Equipment VAV-01-08 ([PERSON_NAME] IE)" at bounding box center [361, 93] width 116 height 23
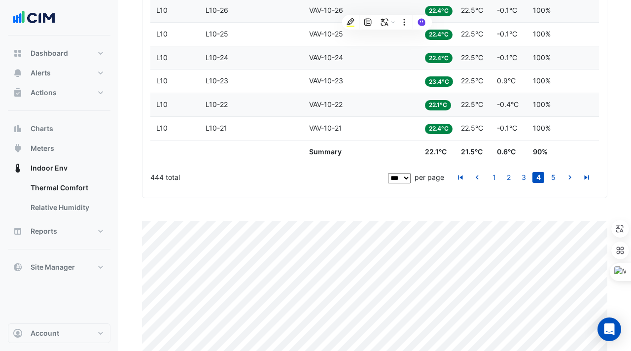
scroll to position [2665, 0]
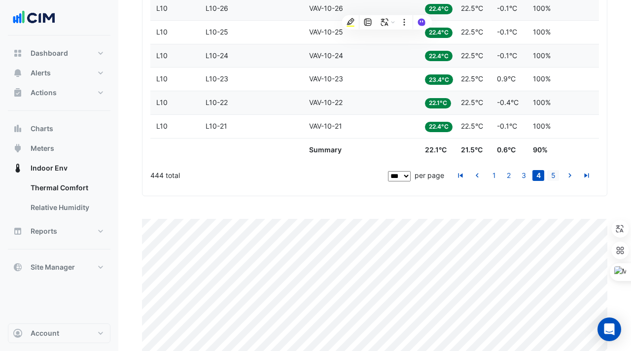
click at [553, 181] on link "5" at bounding box center [553, 175] width 12 height 11
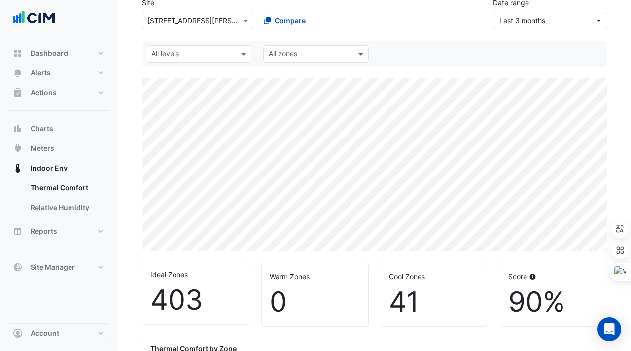
scroll to position [0, 0]
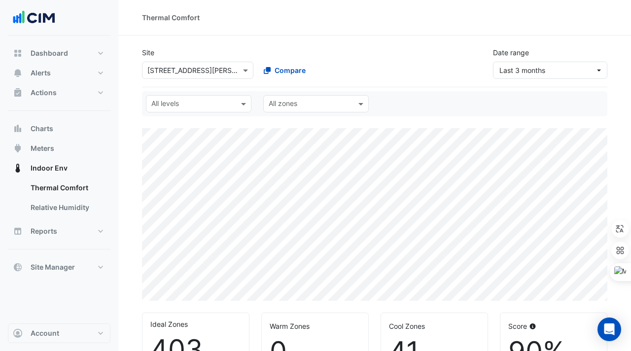
click at [196, 66] on input "text" at bounding box center [187, 71] width 81 height 10
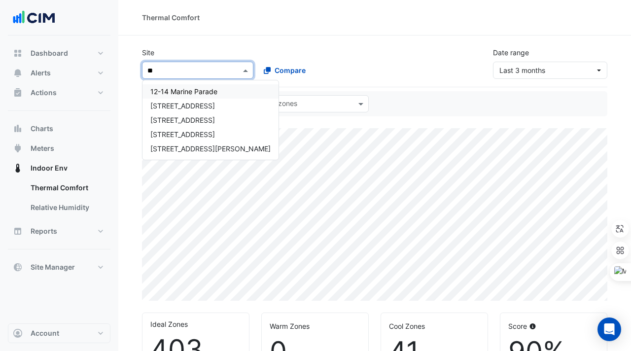
type input "*"
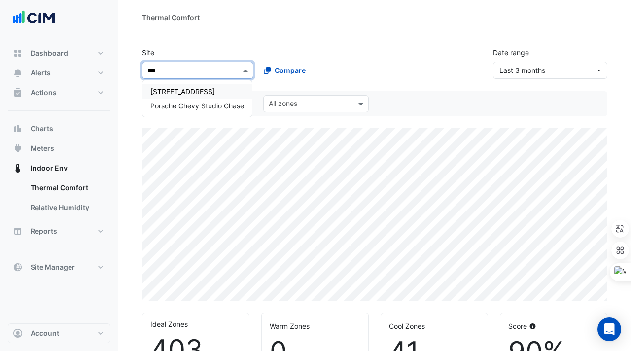
type input "****"
click at [198, 90] on span "[STREET_ADDRESS]" at bounding box center [182, 91] width 65 height 8
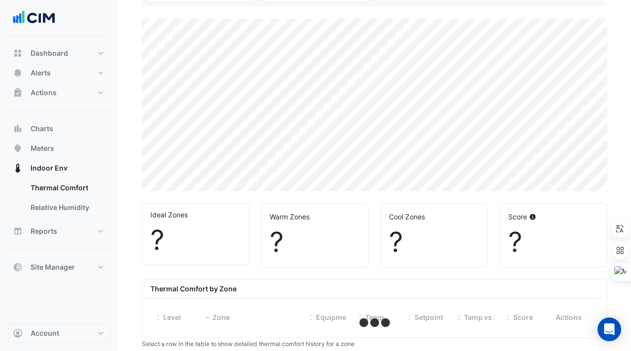
scroll to position [141, 0]
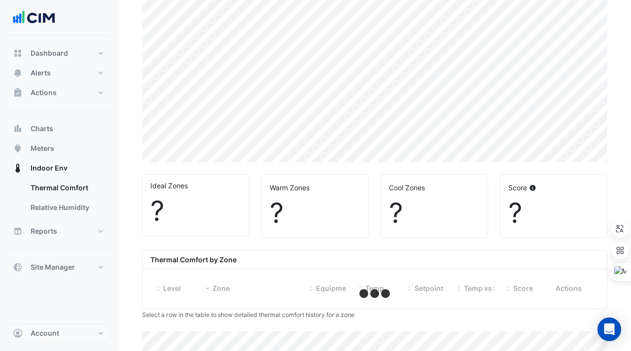
select select "***"
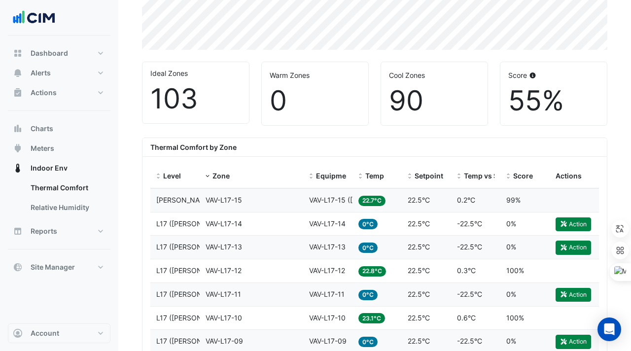
scroll to position [253, 0]
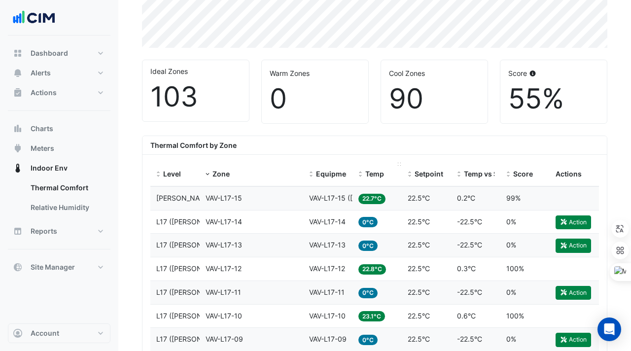
click at [353, 172] on datatable-header-cell "Temp" at bounding box center [376, 175] width 49 height 24
click at [343, 172] on span "Equipment" at bounding box center [334, 174] width 37 height 8
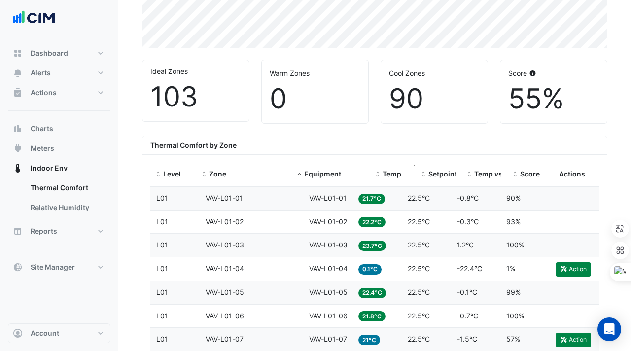
drag, startPoint x: 351, startPoint y: 164, endPoint x: 387, endPoint y: 170, distance: 36.5
click at [387, 170] on div "Level Zone Equipment Temp Setpoint Temp vs Setpoint Score Actions" at bounding box center [374, 175] width 448 height 24
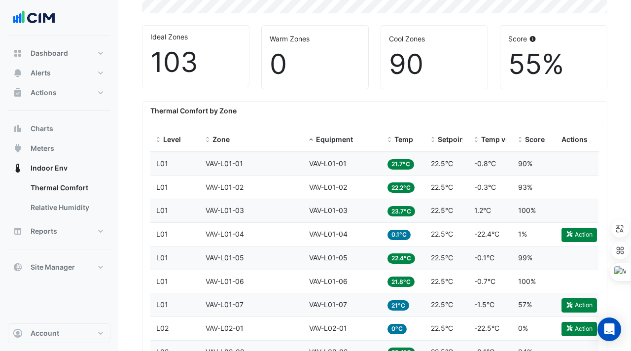
scroll to position [165, 0]
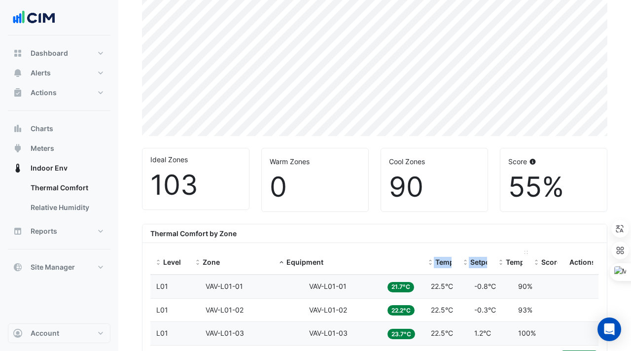
drag, startPoint x: 378, startPoint y: 251, endPoint x: 495, endPoint y: 251, distance: 117.3
click at [495, 251] on div "Level Zone Equipment Temp Setpoint Temp vs Setpoint Score Actions" at bounding box center [374, 263] width 448 height 24
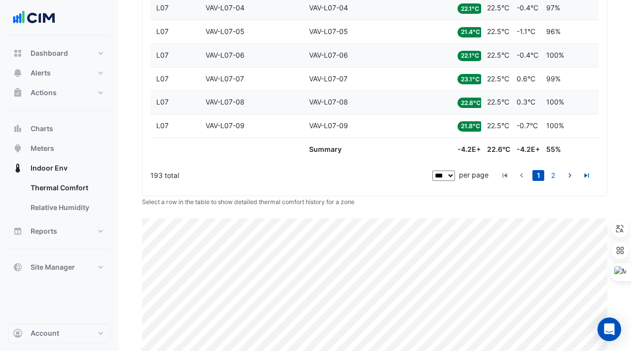
scroll to position [2940, 0]
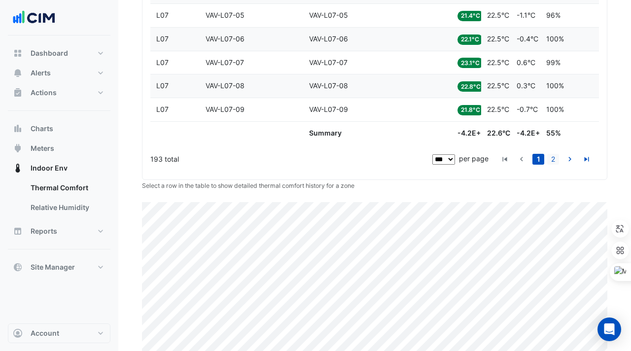
click at [553, 159] on link "2" at bounding box center [553, 159] width 12 height 11
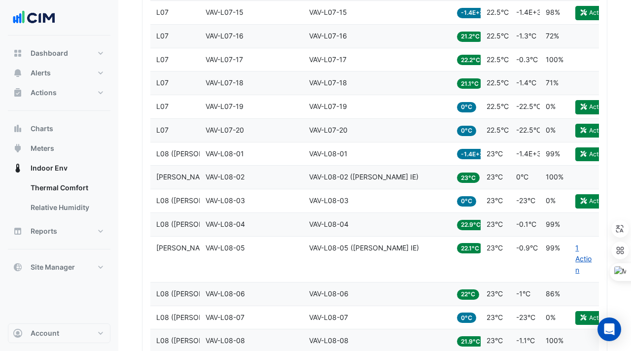
scroll to position [585, 0]
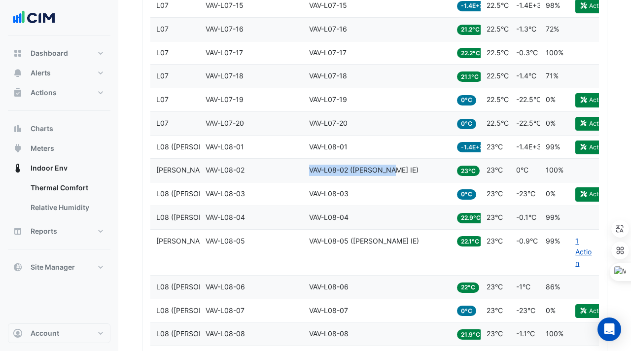
copy span "VAV-L08-02 (NABERS IE)"
drag, startPoint x: 393, startPoint y: 171, endPoint x: 308, endPoint y: 170, distance: 84.8
click at [308, 170] on datatable-body-cell "Equipment VAV-L08-02 (NABERS IE)" at bounding box center [377, 170] width 148 height 23
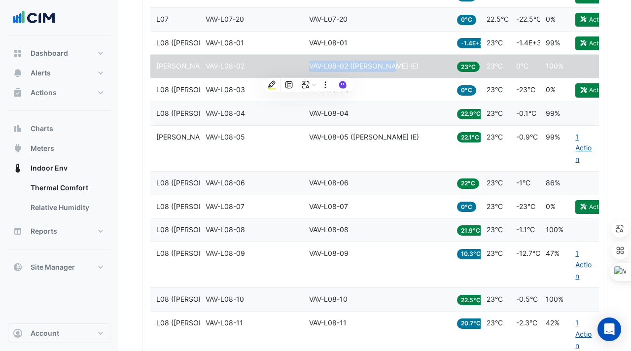
scroll to position [684, 0]
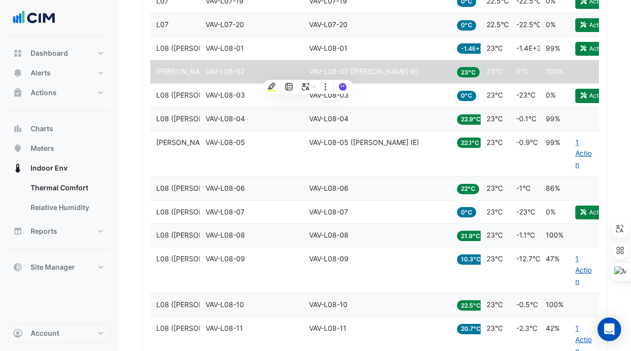
click at [396, 72] on div "Equipment VAV-L08-02 (NABERS IE)" at bounding box center [377, 71] width 136 height 11
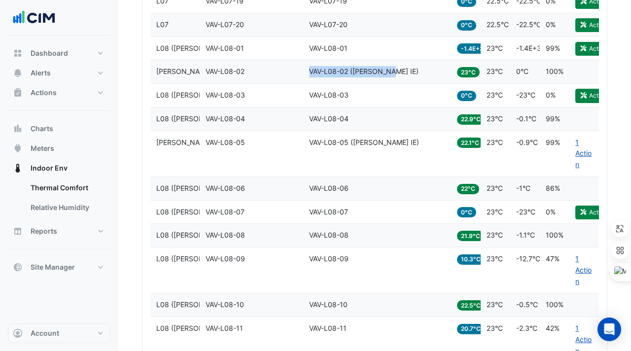
copy span "VAV-L08-02 (NABERS IE)"
drag, startPoint x: 394, startPoint y: 71, endPoint x: 307, endPoint y: 67, distance: 87.3
click at [307, 67] on datatable-body-cell "Equipment VAV-L08-02 (NABERS IE)" at bounding box center [377, 71] width 148 height 23
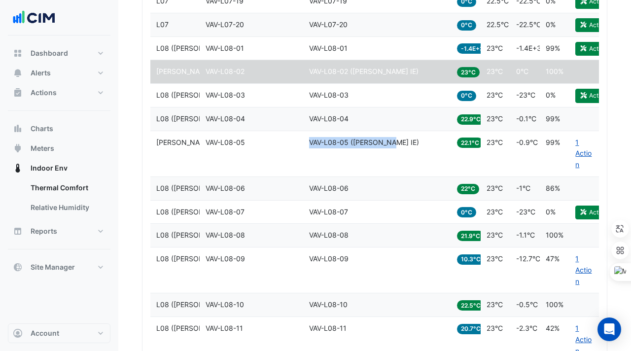
copy span "VAV-L08-05 (NABERS IE)"
drag, startPoint x: 397, startPoint y: 144, endPoint x: 308, endPoint y: 143, distance: 89.2
click at [308, 143] on datatable-body-cell "Equipment VAV-L08-05 (NABERS IE)" at bounding box center [377, 153] width 148 height 45
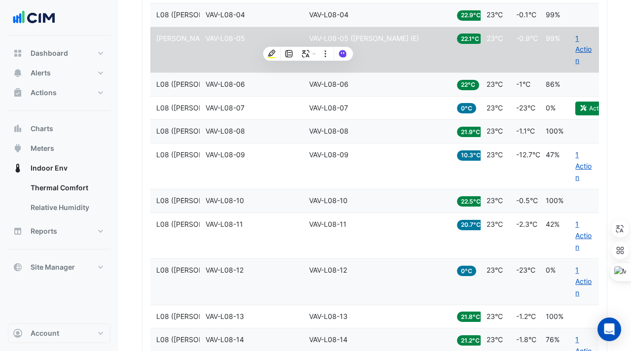
click at [389, 261] on datatable-body-cell "Equipment VAV-L08-12" at bounding box center [377, 281] width 148 height 45
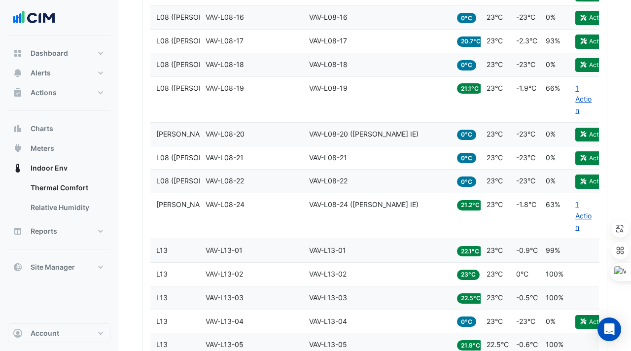
scroll to position [1197, 0]
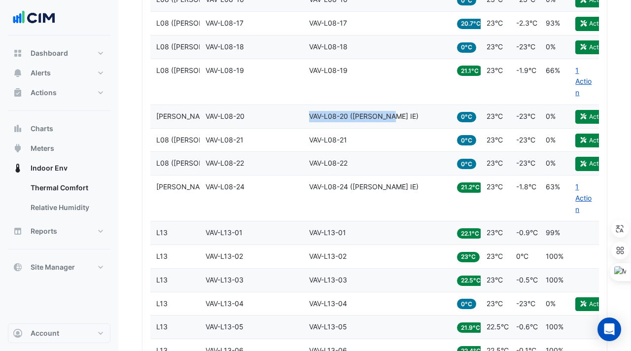
copy span "VAV-L08-20 (NABERS IE)"
drag, startPoint x: 391, startPoint y: 117, endPoint x: 310, endPoint y: 115, distance: 81.3
click at [310, 115] on div "Equipment VAV-L08-20 (NABERS IE)" at bounding box center [377, 116] width 136 height 11
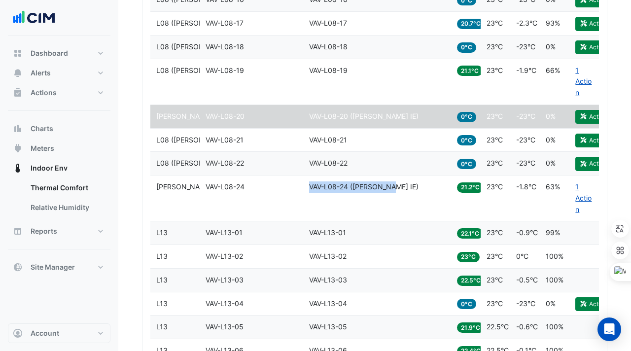
drag, startPoint x: 396, startPoint y: 186, endPoint x: 309, endPoint y: 185, distance: 86.7
click at [309, 185] on div "Equipment VAV-L08-24 (NABERS IE)" at bounding box center [377, 186] width 136 height 11
copy span "VAV-L08-24 (NABERS IE)"
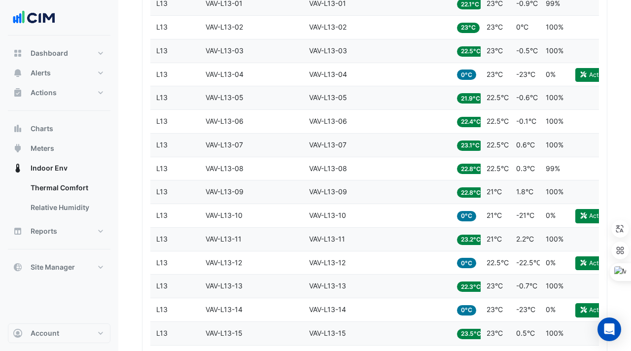
click at [405, 251] on datatable-body-cell "Equipment VAV-L13-12" at bounding box center [377, 262] width 148 height 23
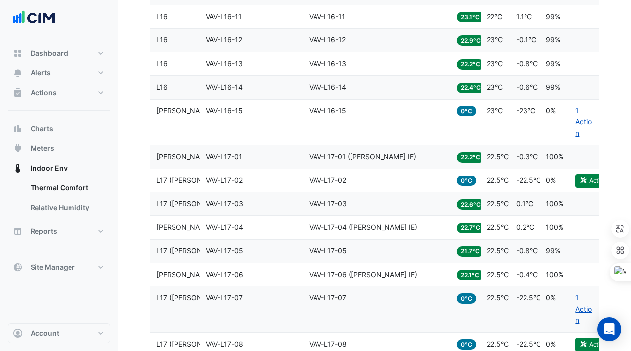
scroll to position [2388, 0]
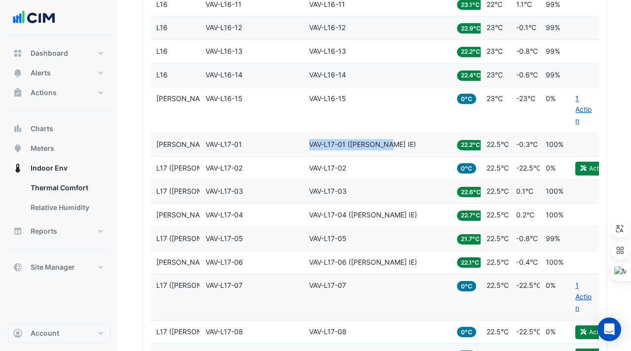
copy span "VAV-L17-01 (NABERS IE)"
drag, startPoint x: 388, startPoint y: 141, endPoint x: 307, endPoint y: 143, distance: 80.8
click at [307, 143] on datatable-body-cell "Equipment VAV-L17-01 (NABERS IE)" at bounding box center [377, 144] width 148 height 23
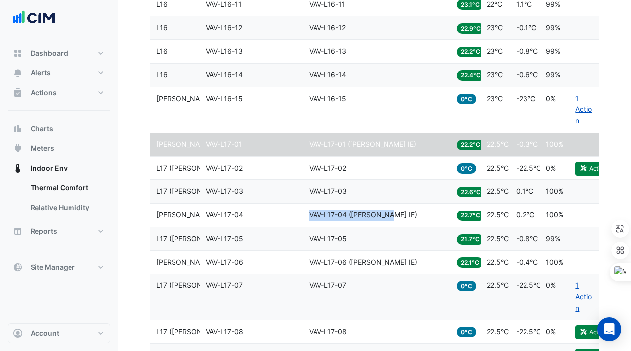
drag, startPoint x: 395, startPoint y: 214, endPoint x: 307, endPoint y: 214, distance: 88.2
click at [307, 214] on datatable-body-cell "Equipment VAV-L17-04 (NABERS IE)" at bounding box center [377, 215] width 148 height 23
copy span "VAV-L17-04 (NABERS IE)"
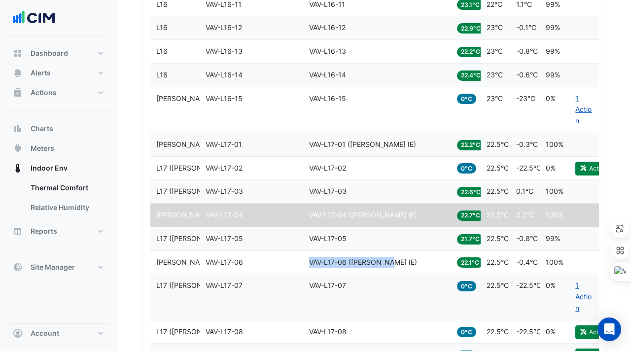
copy span "VAV-L17-06 (NABERS IE)"
drag, startPoint x: 394, startPoint y: 259, endPoint x: 309, endPoint y: 260, distance: 85.3
click at [309, 260] on div "Equipment VAV-L17-06 (NABERS IE)" at bounding box center [377, 262] width 136 height 11
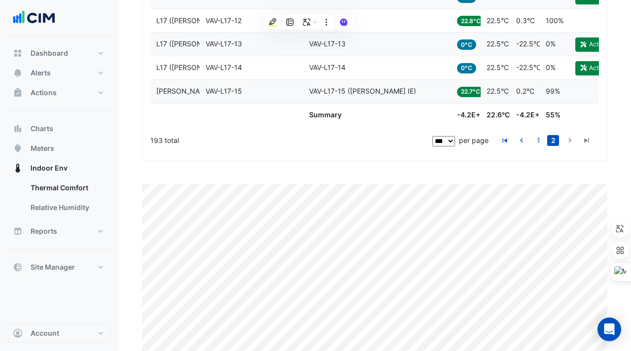
scroll to position [2780, 0]
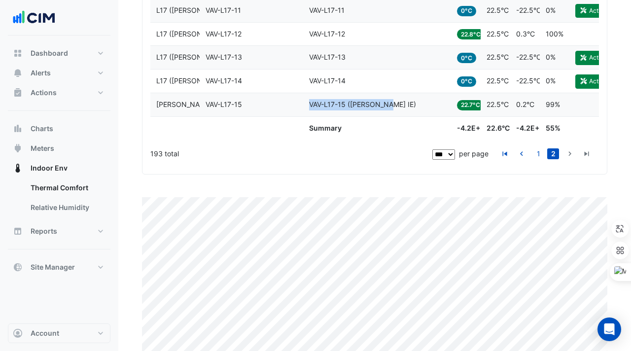
copy div "Equipment VAV-L17-15 (NABERS IE)"
drag, startPoint x: 391, startPoint y: 104, endPoint x: 294, endPoint y: 105, distance: 97.1
click at [294, 104] on div "Level NABERS IE Zone VAV-L17-15 Equipment VAV-L17-15 (NABERS IE) Temp 22.7°C Se…" at bounding box center [374, 104] width 448 height 23
click at [386, 136] on datatable-body-cell "Summary" at bounding box center [377, 128] width 148 height 23
drag, startPoint x: 387, startPoint y: 105, endPoint x: 309, endPoint y: 104, distance: 77.9
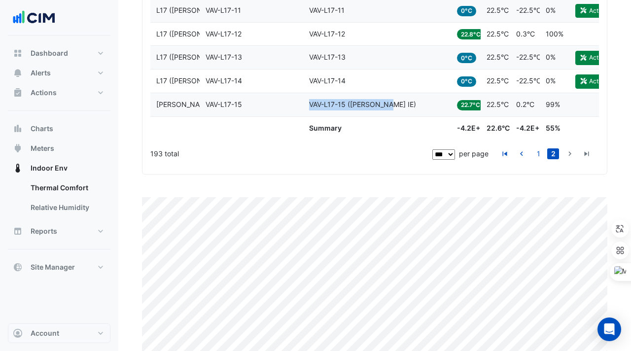
click at [309, 104] on span "VAV-L17-15 (NABERS IE)" at bounding box center [362, 104] width 107 height 8
copy span "VAV-L17-15 (NABERS IE)"
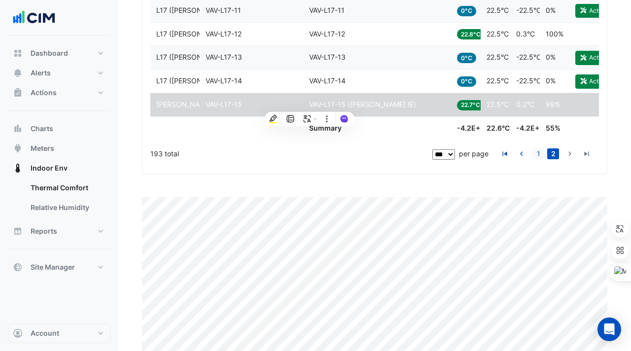
click at [542, 153] on link "1" at bounding box center [538, 153] width 12 height 11
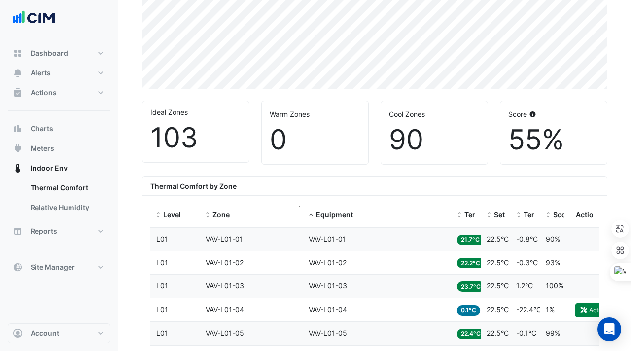
scroll to position [213, 0]
